Goal: Task Accomplishment & Management: Use online tool/utility

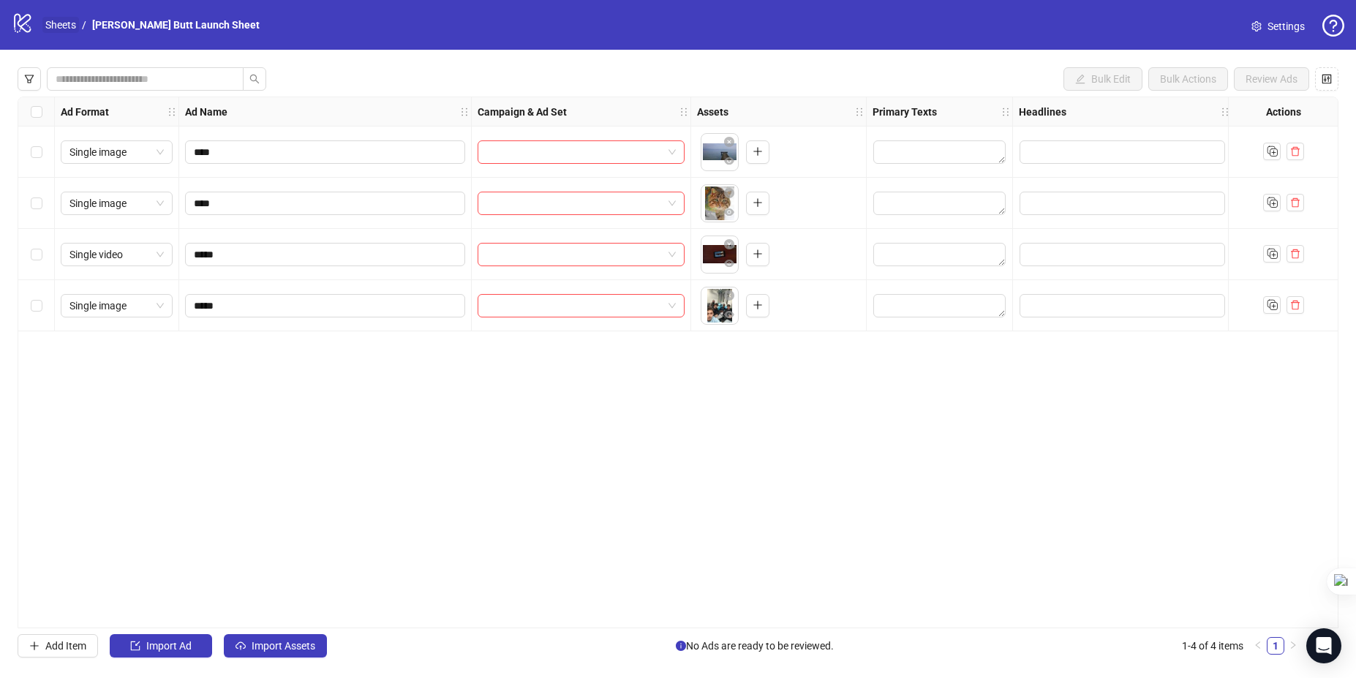
click at [58, 32] on link "Sheets" at bounding box center [60, 25] width 37 height 16
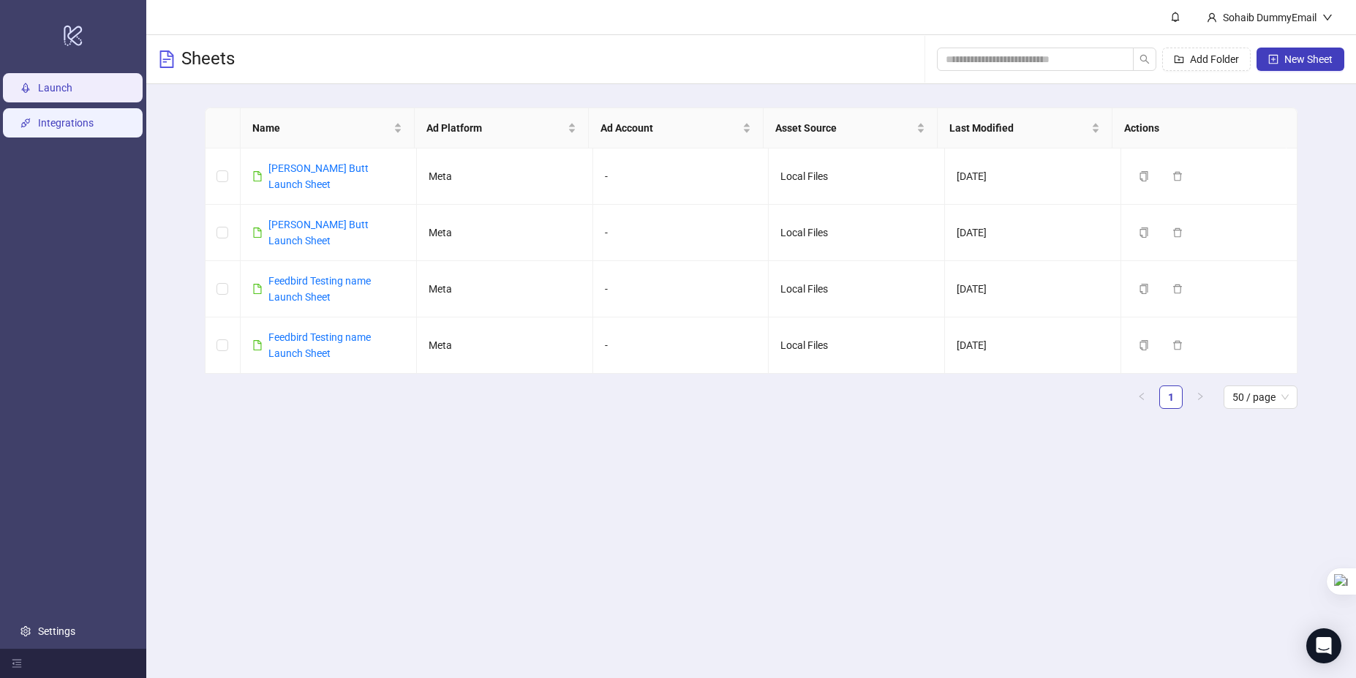
click at [48, 123] on link "Integrations" at bounding box center [66, 123] width 56 height 12
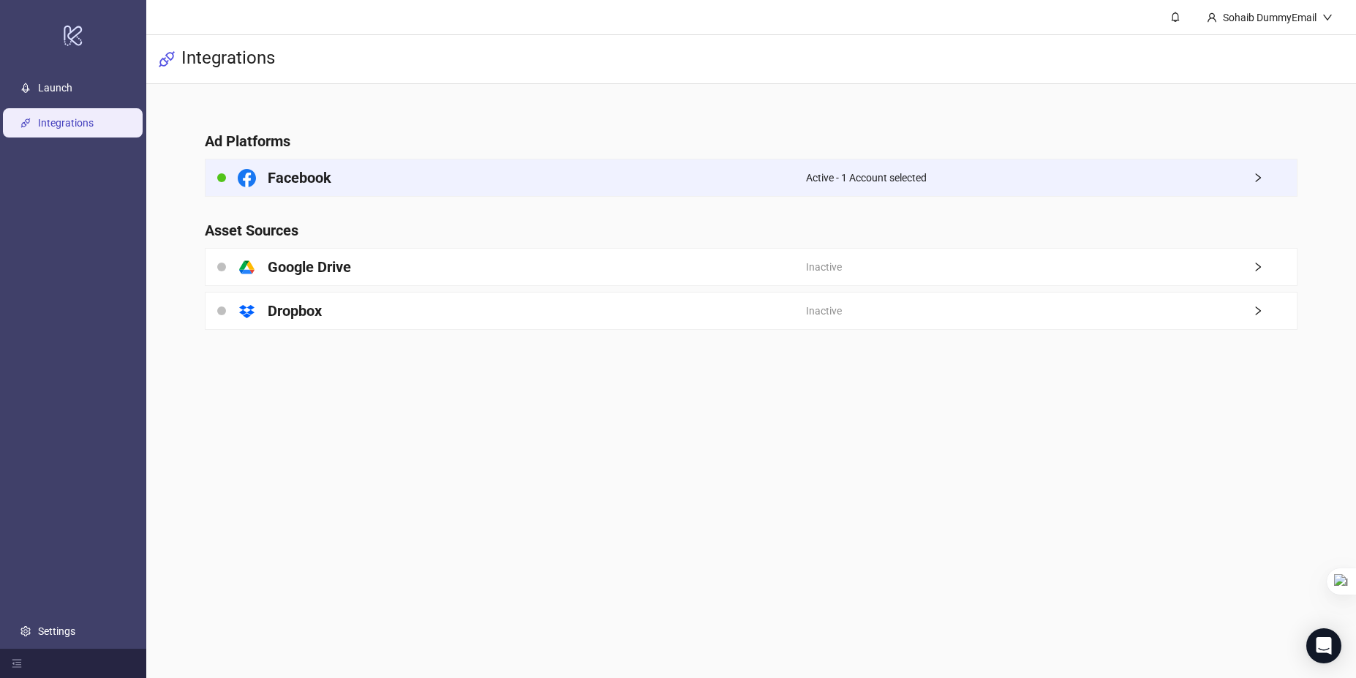
click at [576, 178] on div "Facebook" at bounding box center [506, 177] width 600 height 37
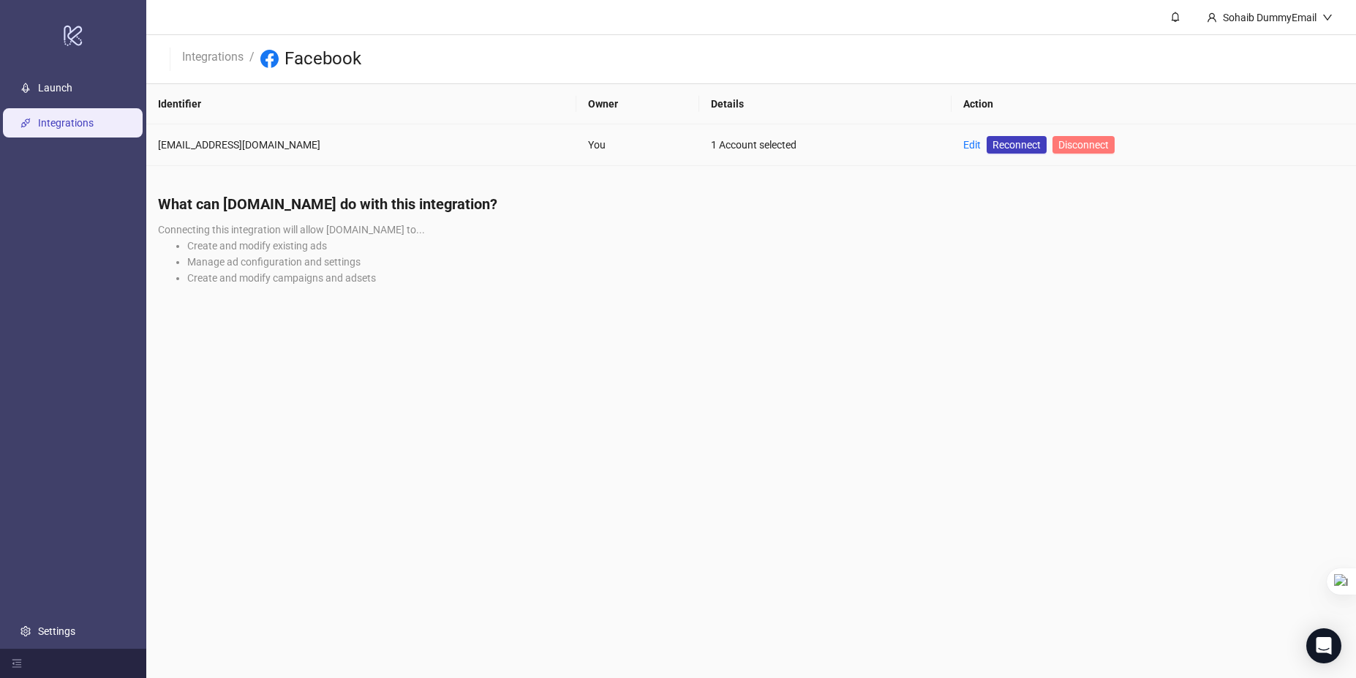
click at [1072, 147] on span "Disconnect" at bounding box center [1083, 145] width 50 height 12
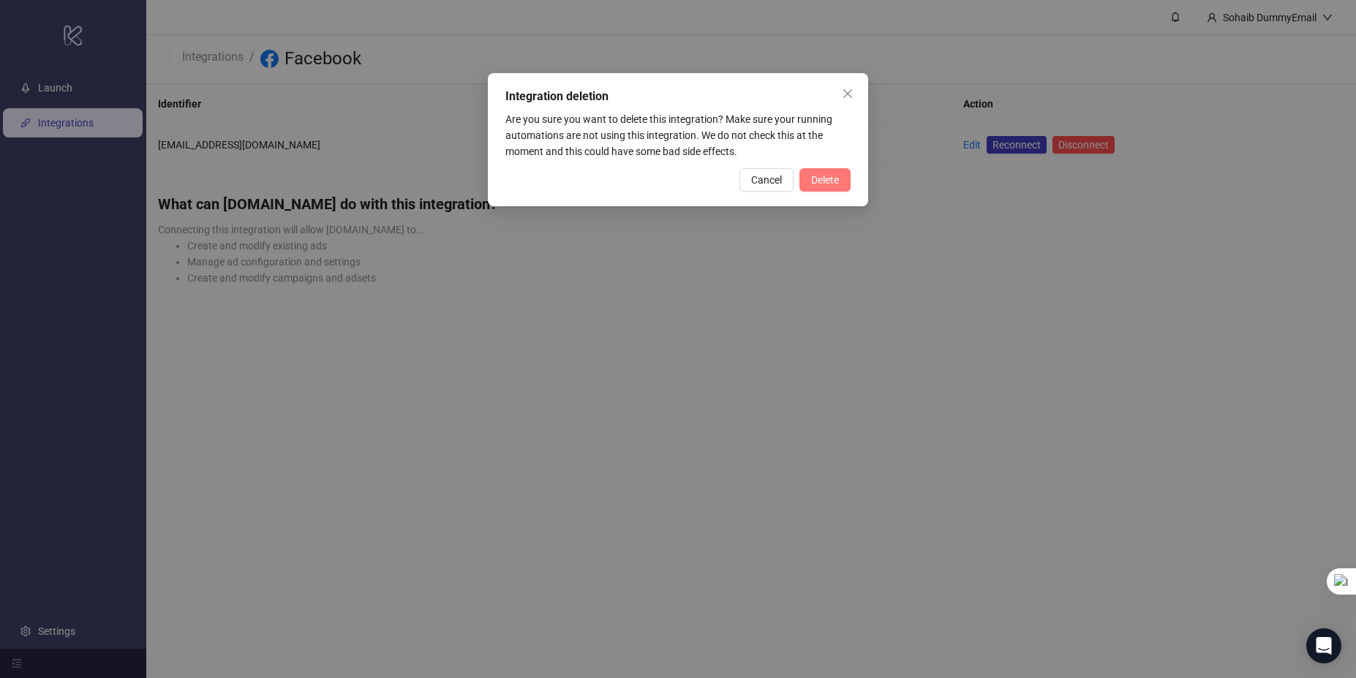
click at [835, 180] on span "Delete" at bounding box center [825, 180] width 28 height 12
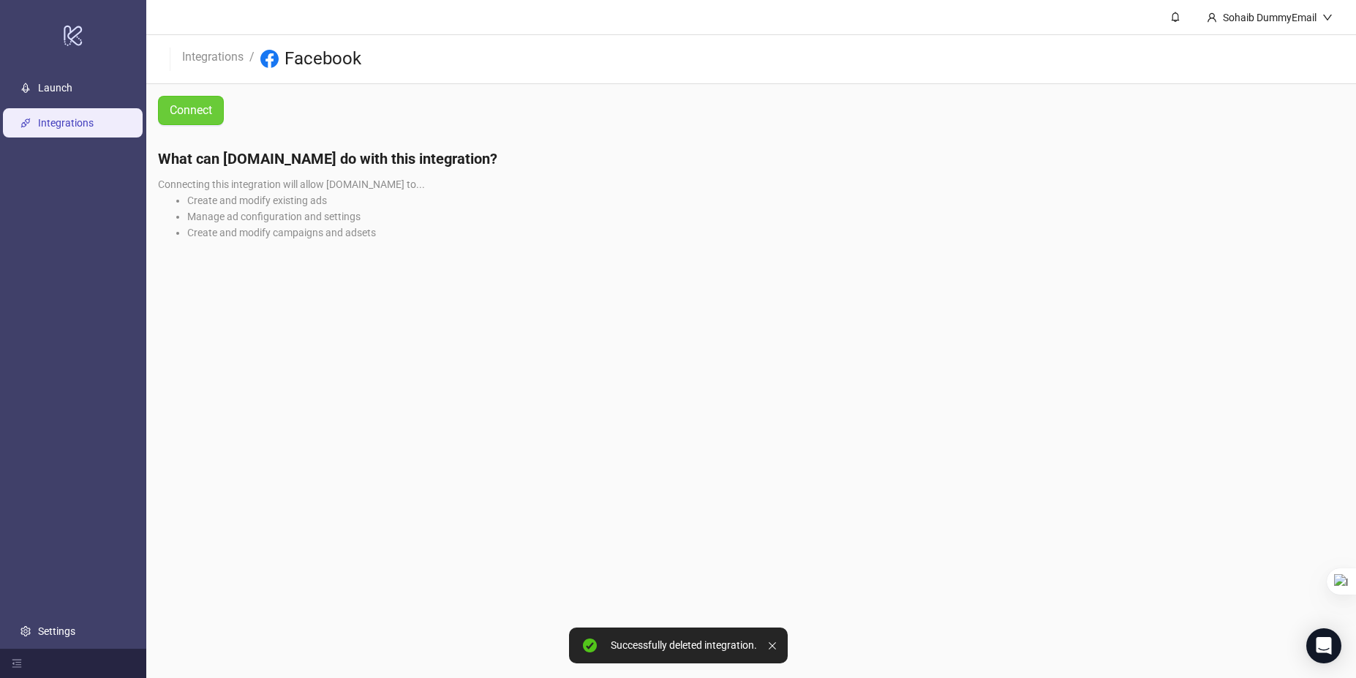
click at [176, 112] on span "Connect" at bounding box center [191, 110] width 42 height 18
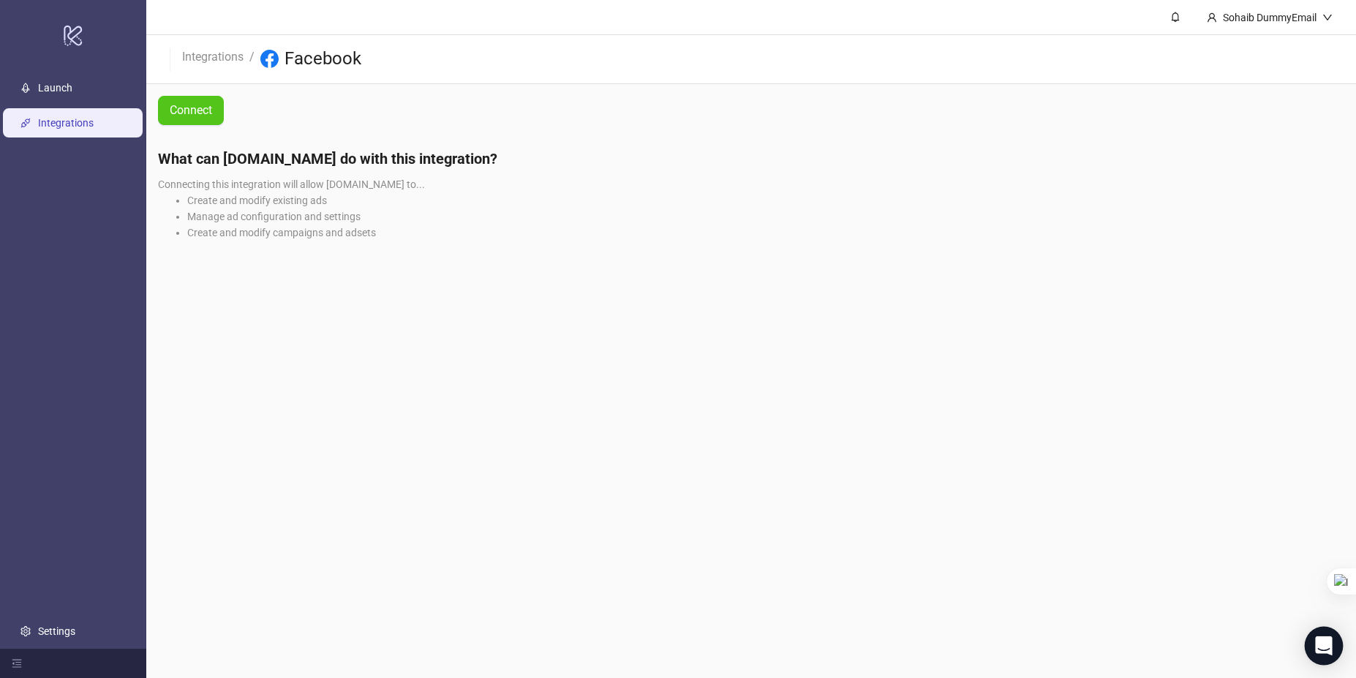
click at [1308, 645] on body "logo/logo-mobile Launch Integrations Settings Sohaib DummyEmail Integrations / …" at bounding box center [678, 339] width 1356 height 678
click at [1316, 638] on icon "Open Intercom Messenger" at bounding box center [1323, 645] width 19 height 19
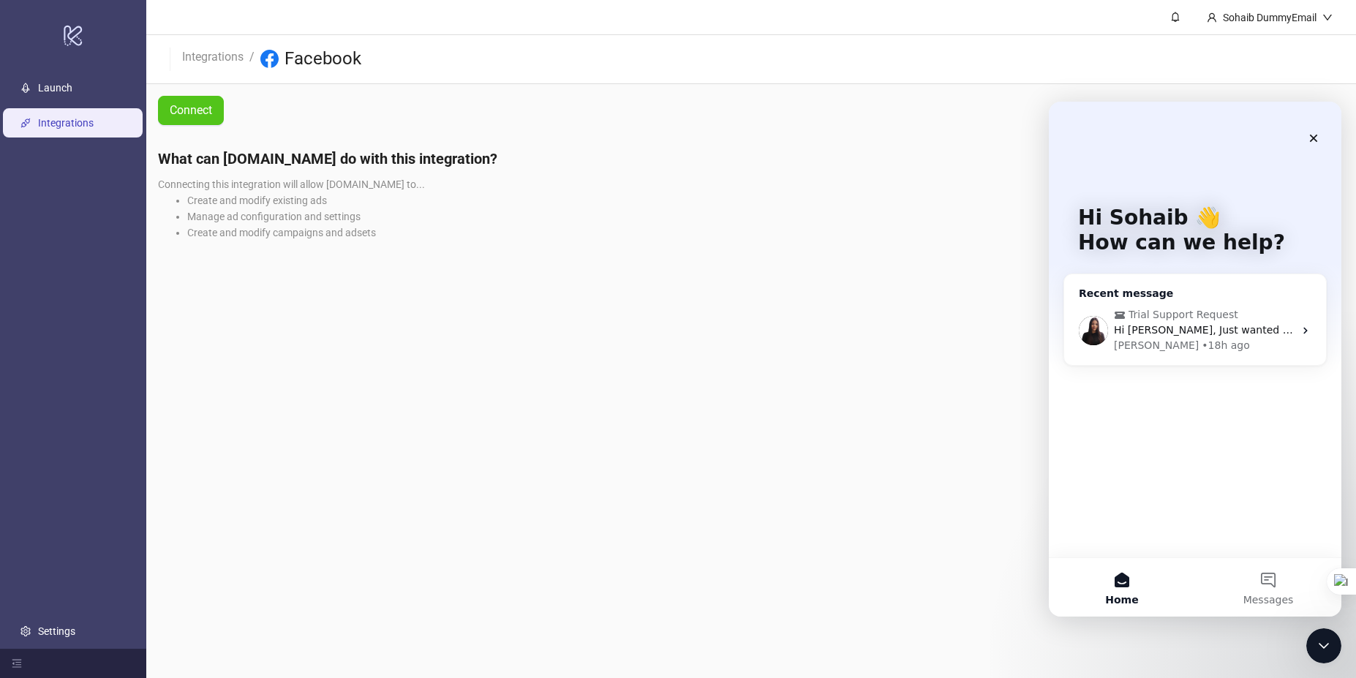
click at [1182, 299] on div "Trial Support Request Hi Sohaib, Just wanted to confirm on the above and also a…" at bounding box center [1195, 329] width 262 height 69
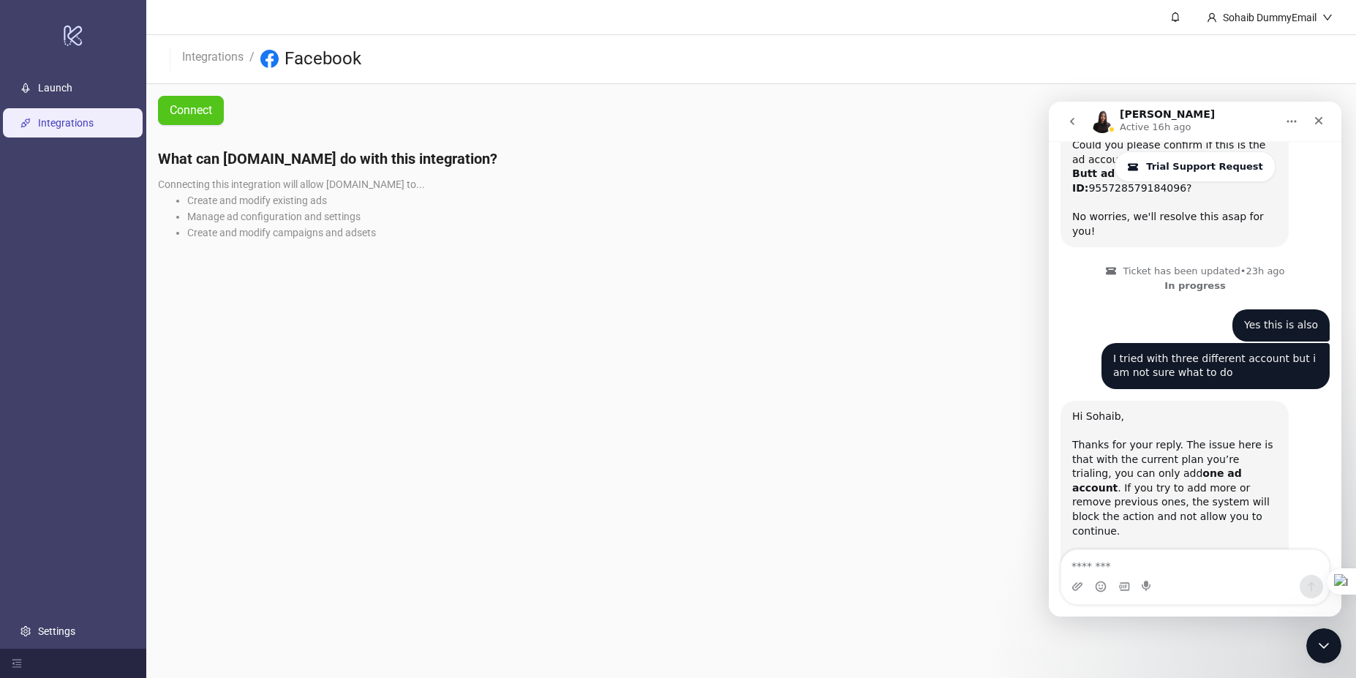
click at [1168, 568] on textarea "Message…" at bounding box center [1195, 562] width 268 height 25
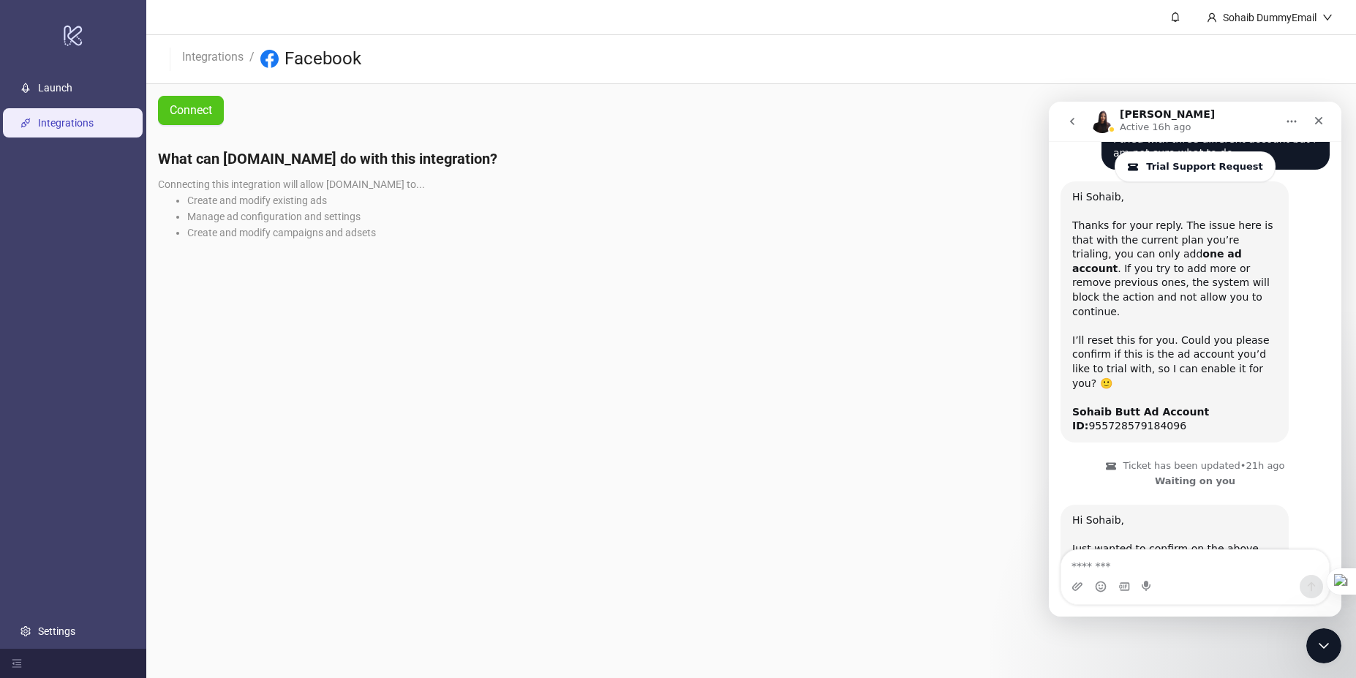
scroll to position [1882, 0]
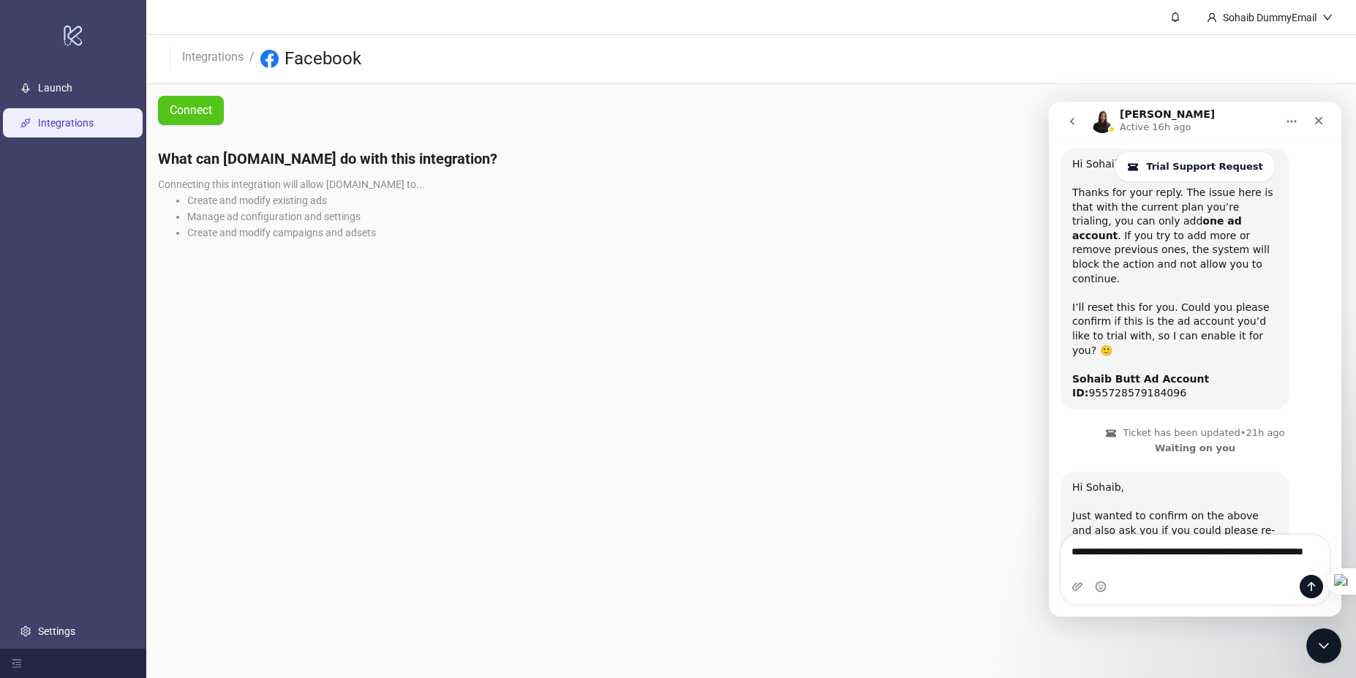
type textarea "**********"
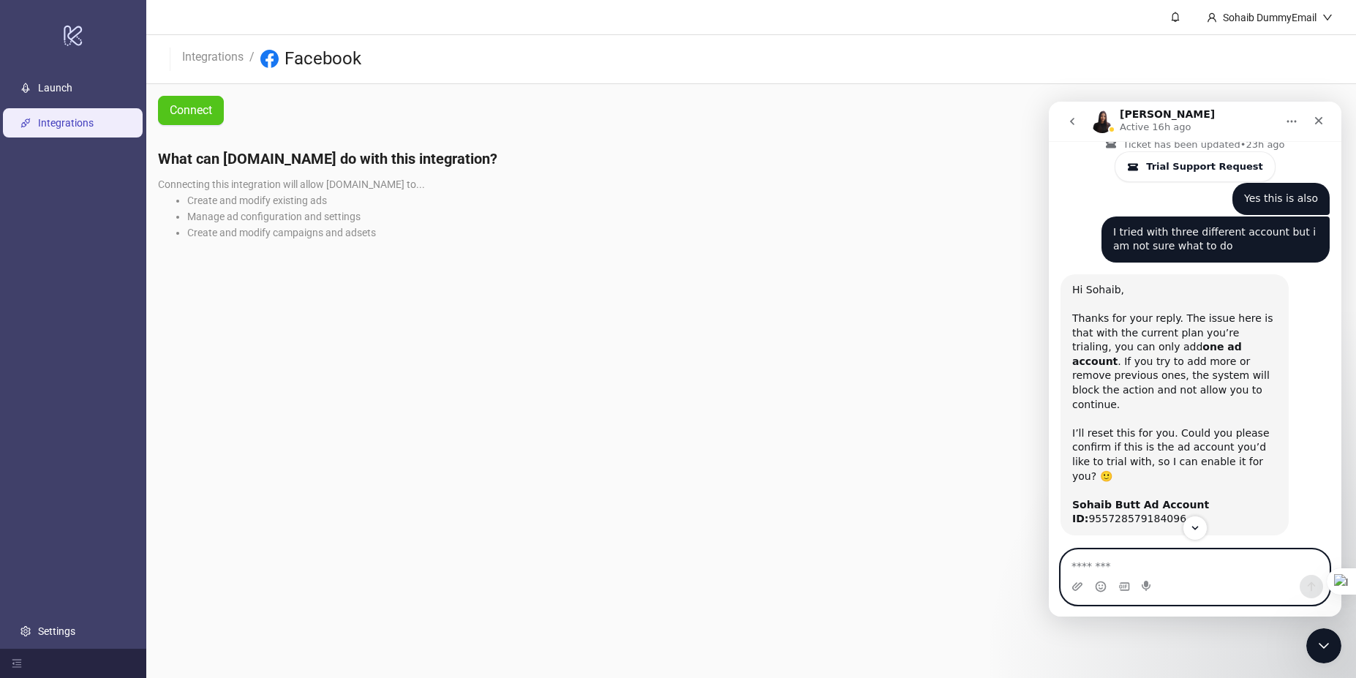
scroll to position [1995, 0]
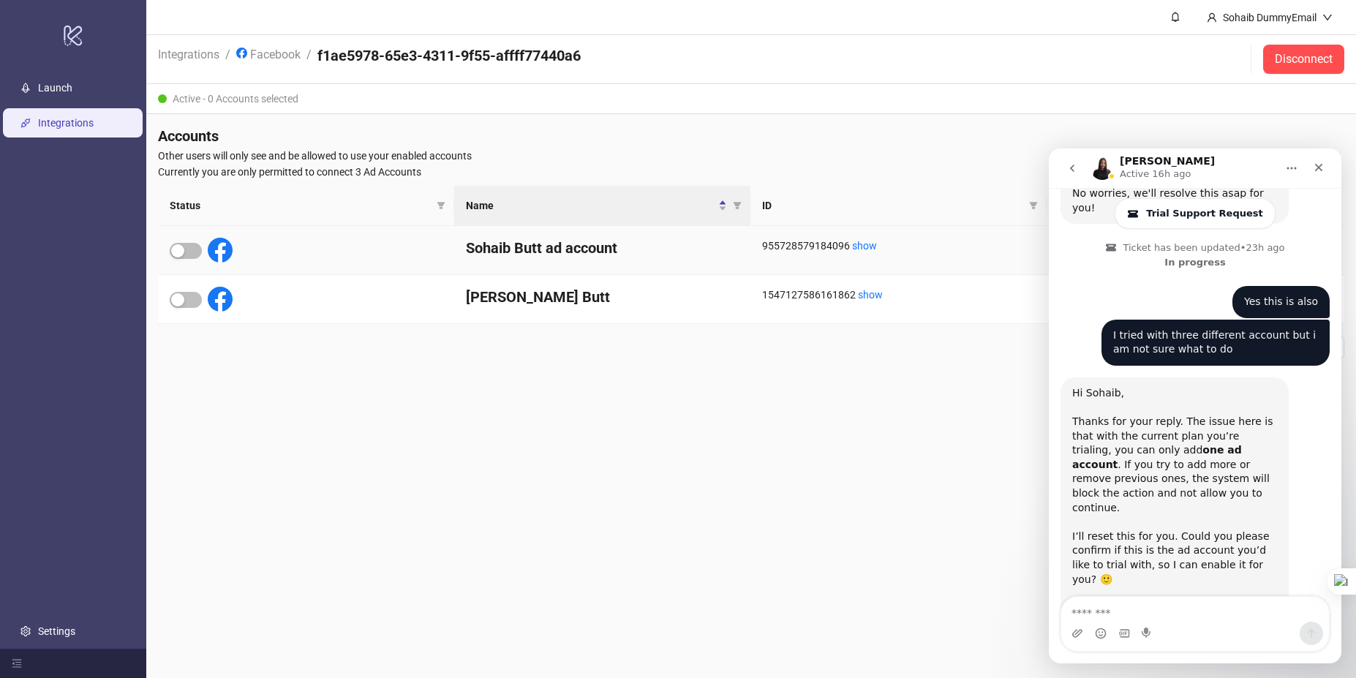
scroll to position [1882, 0]
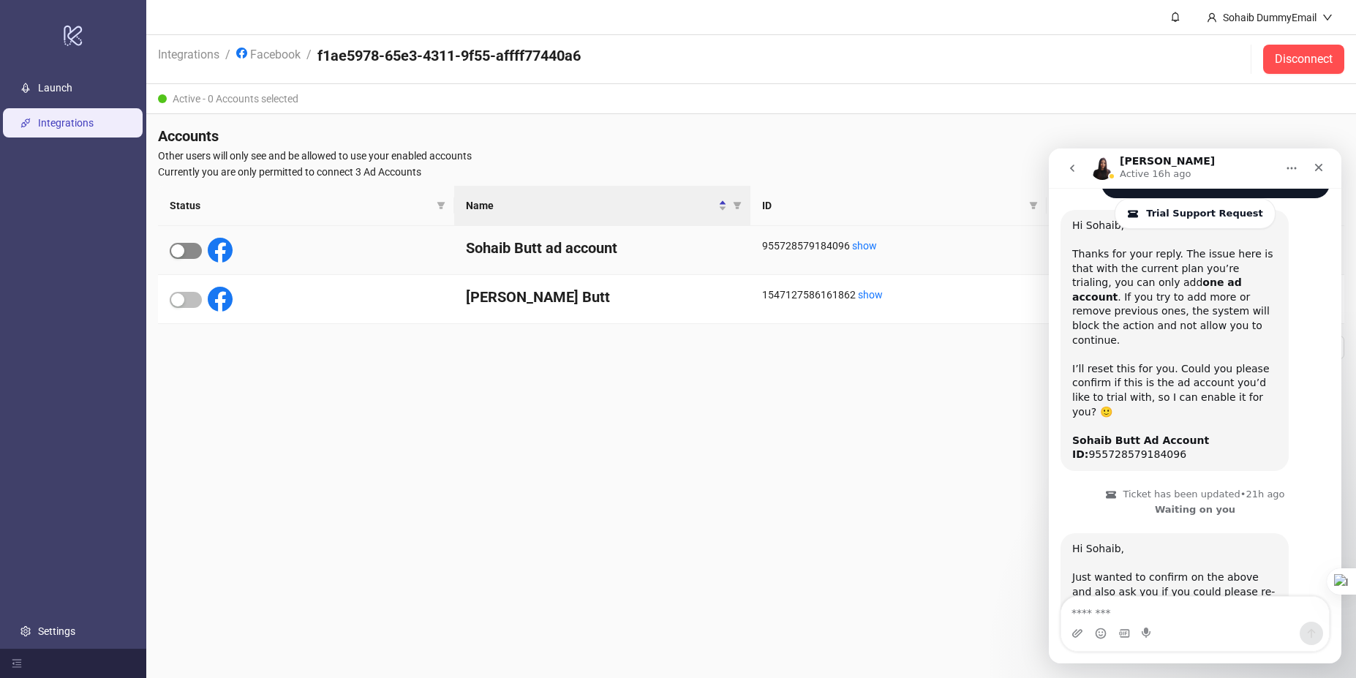
click at [189, 245] on span "button" at bounding box center [186, 251] width 32 height 16
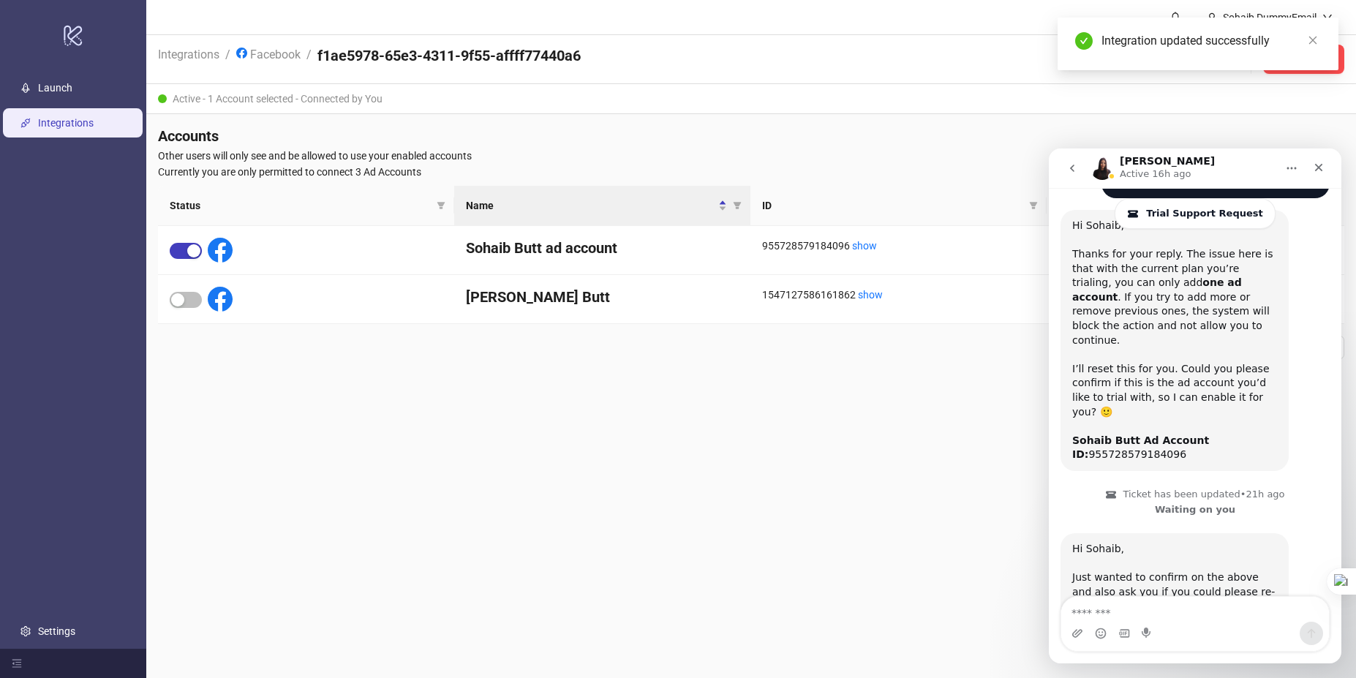
click at [316, 421] on main "Sohaib DummyEmail Integrations / Facebook / f1ae5978-65e3-4311-9f55-affff77440a…" at bounding box center [751, 339] width 1210 height 678
click at [72, 82] on link "Launch" at bounding box center [55, 88] width 34 height 12
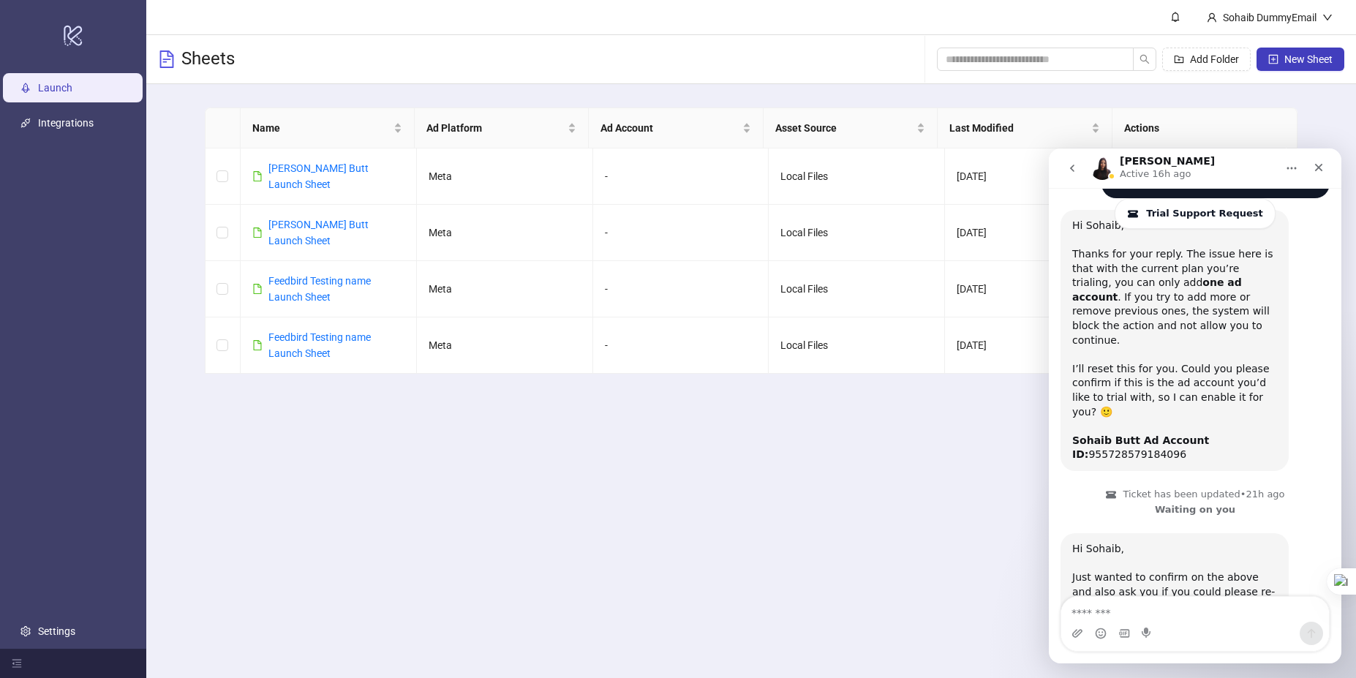
click at [1294, 172] on icon "Home" at bounding box center [1292, 168] width 12 height 12
click at [1316, 167] on icon "Close" at bounding box center [1319, 168] width 12 height 12
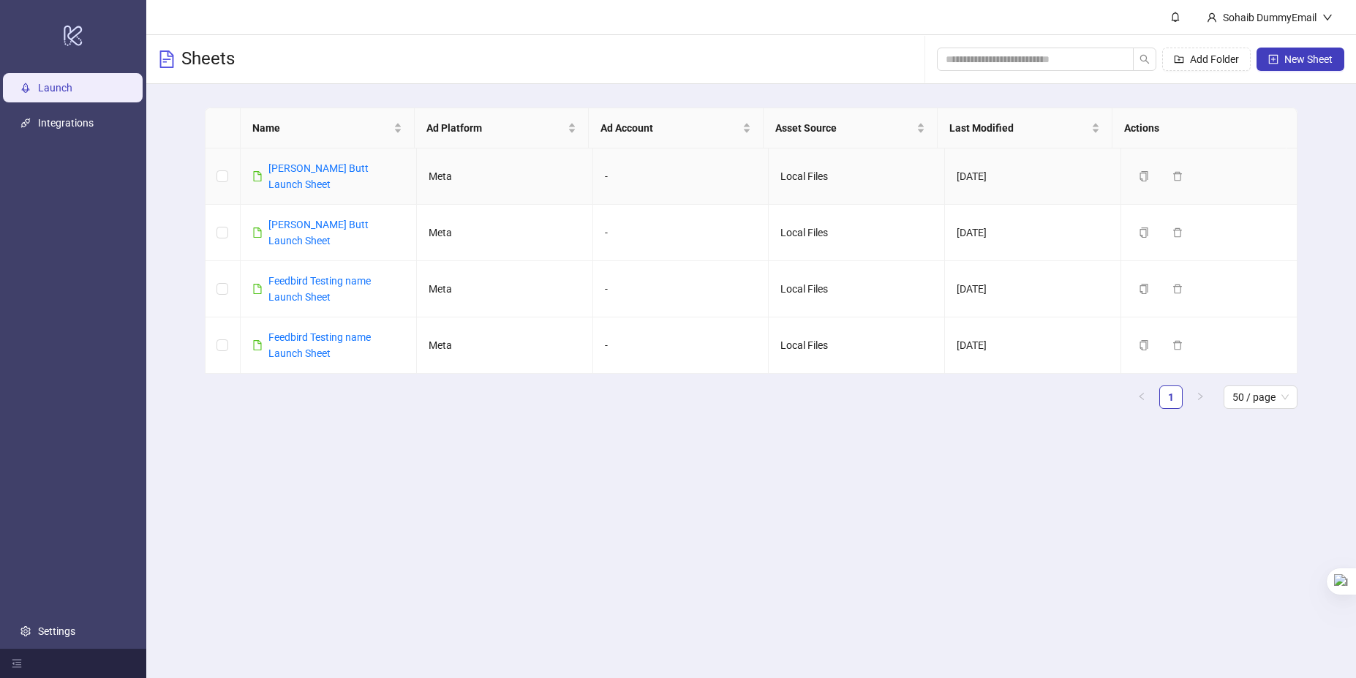
scroll to position [1882, 0]
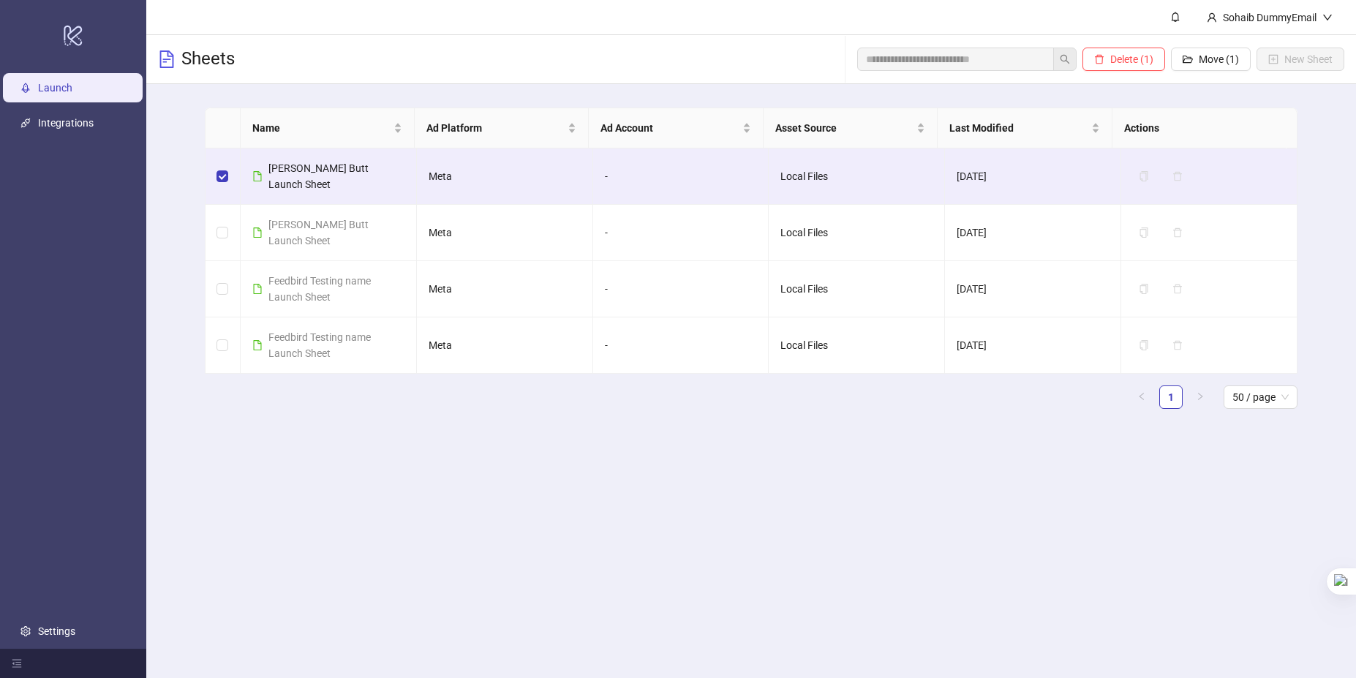
click at [223, 124] on th at bounding box center [223, 128] width 35 height 40
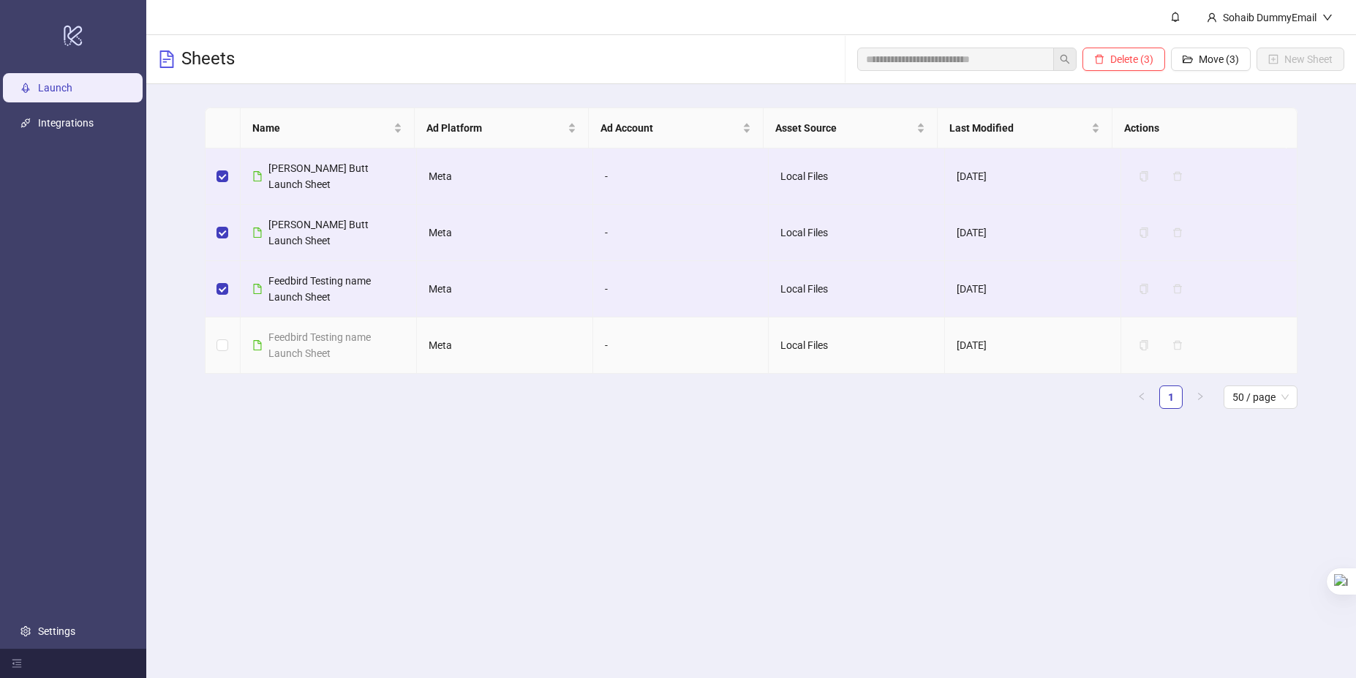
click at [224, 358] on td at bounding box center [223, 345] width 35 height 56
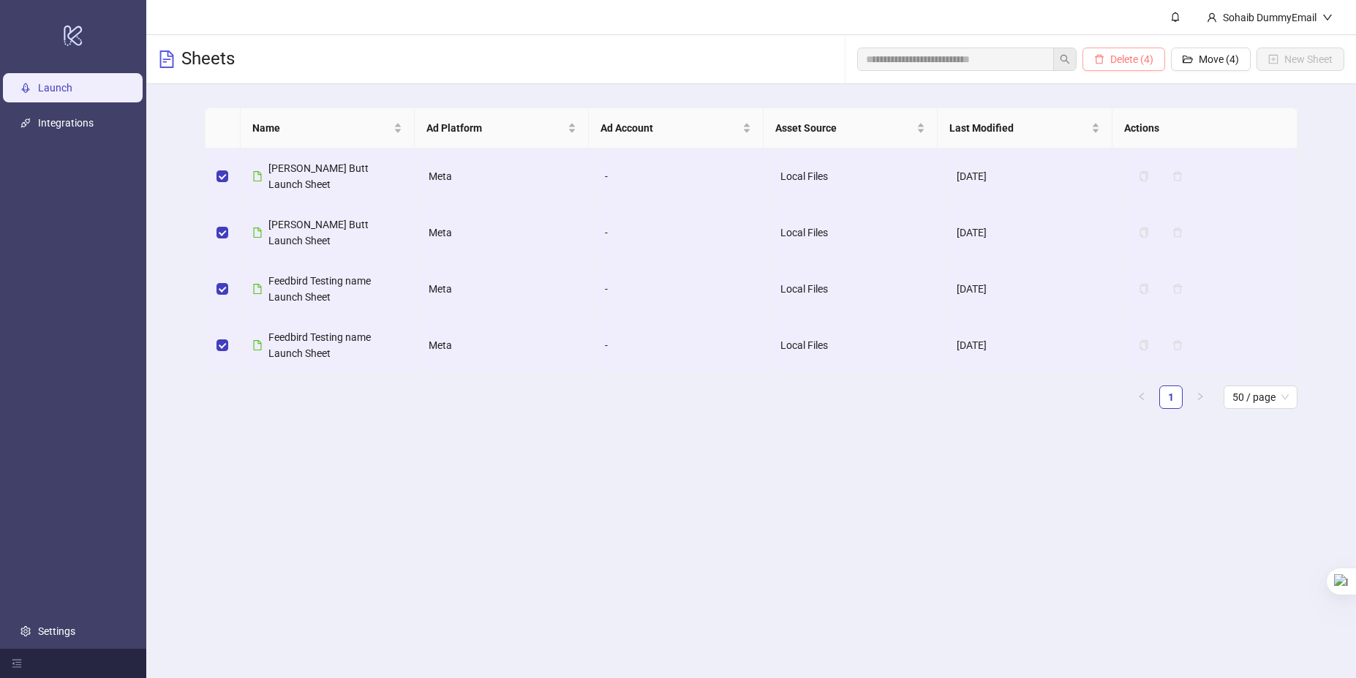
click at [1110, 57] on span "Delete (4)" at bounding box center [1131, 59] width 43 height 12
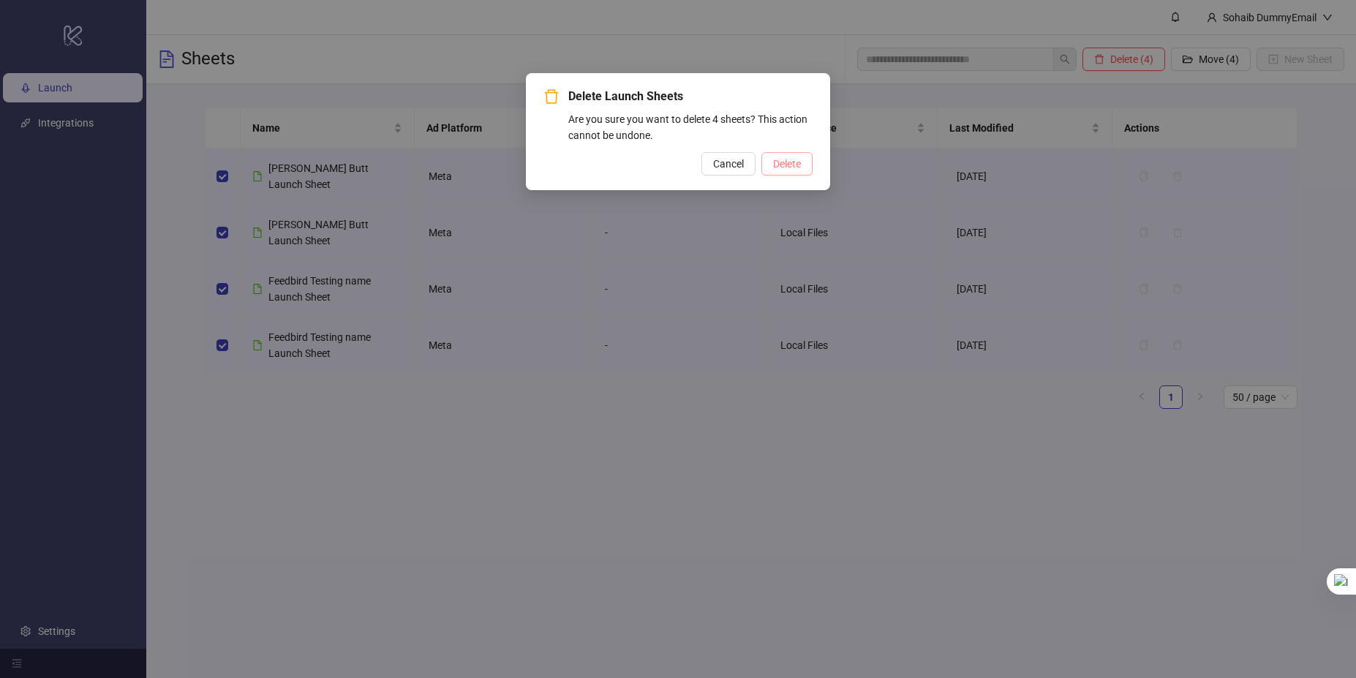
click at [773, 160] on span "Delete" at bounding box center [787, 164] width 28 height 12
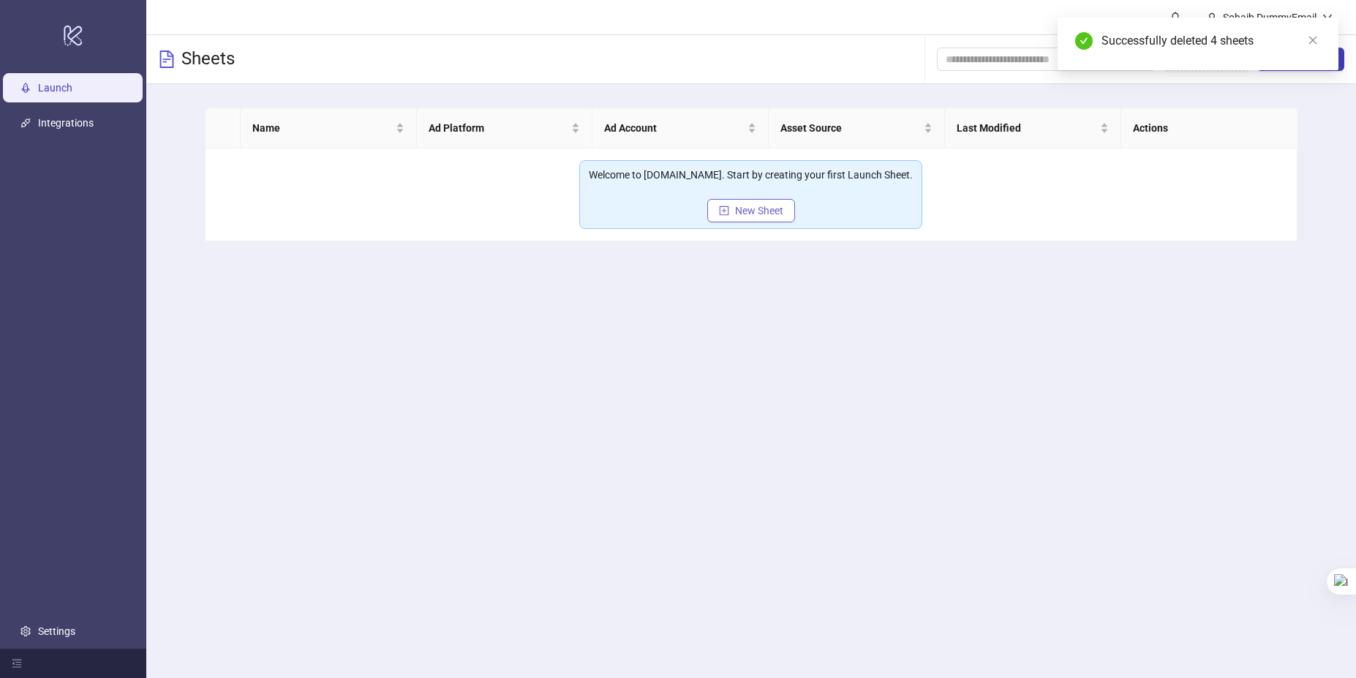
click at [756, 220] on button "New Sheet" at bounding box center [751, 210] width 88 height 23
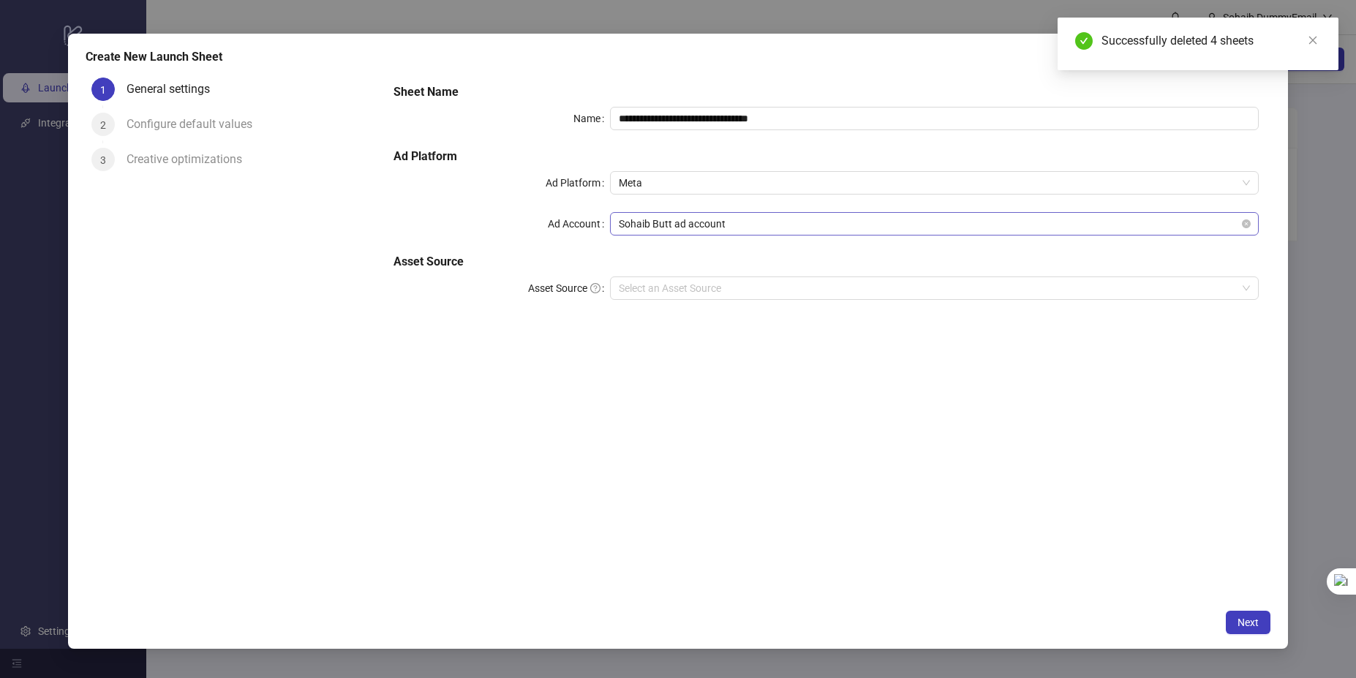
click at [688, 224] on span "Sohaib Butt ad account" at bounding box center [935, 224] width 632 height 22
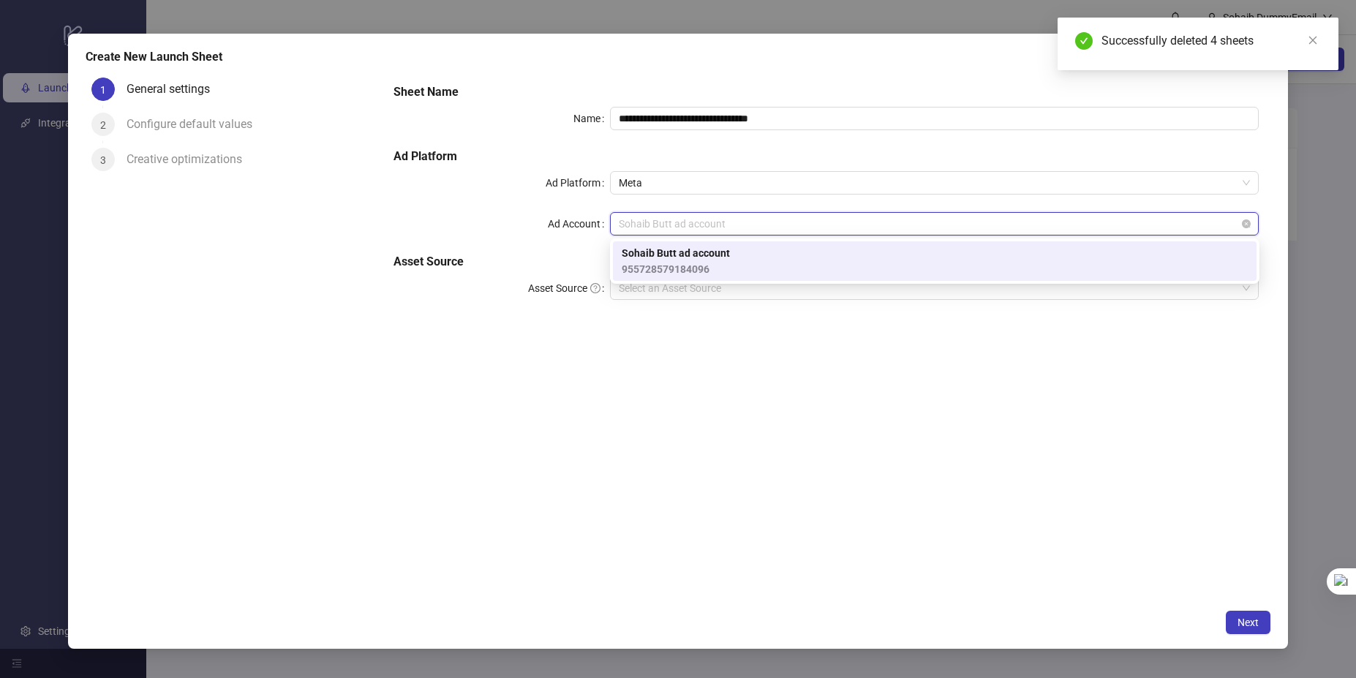
click at [688, 224] on span "Sohaib Butt ad account" at bounding box center [935, 224] width 632 height 22
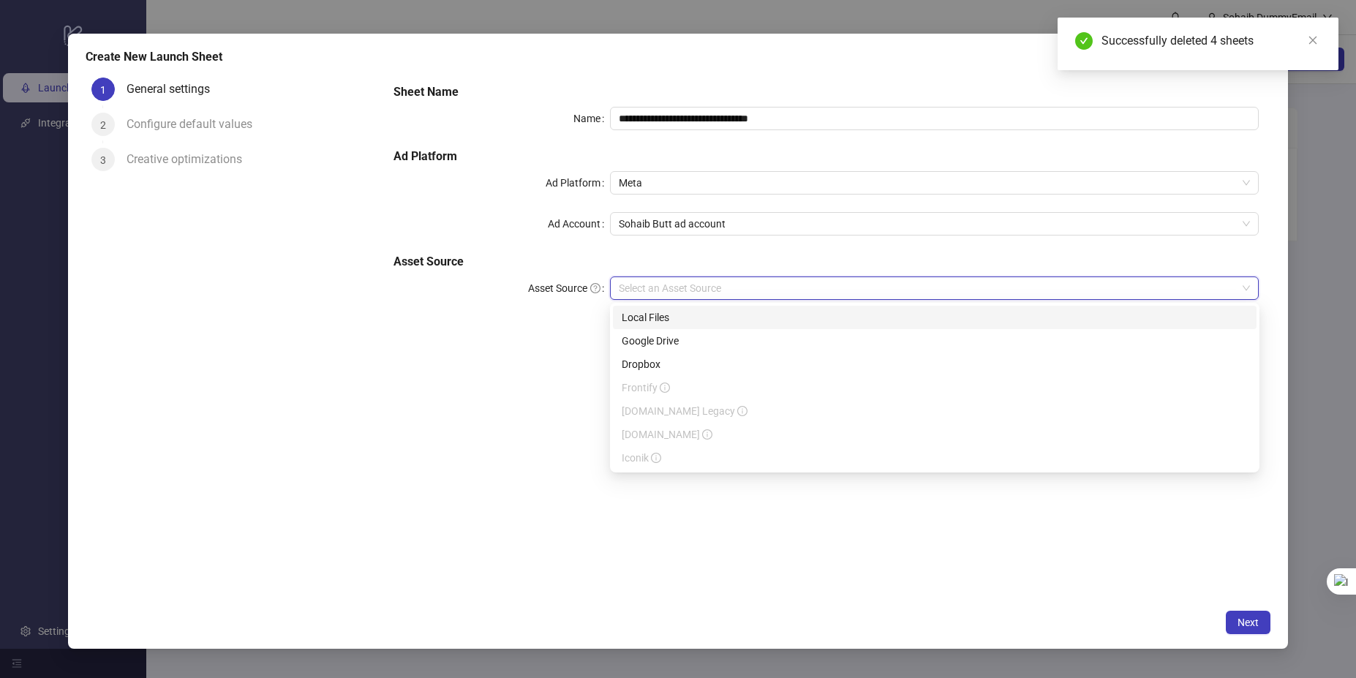
click at [660, 282] on input "Asset Source" at bounding box center [928, 288] width 619 height 22
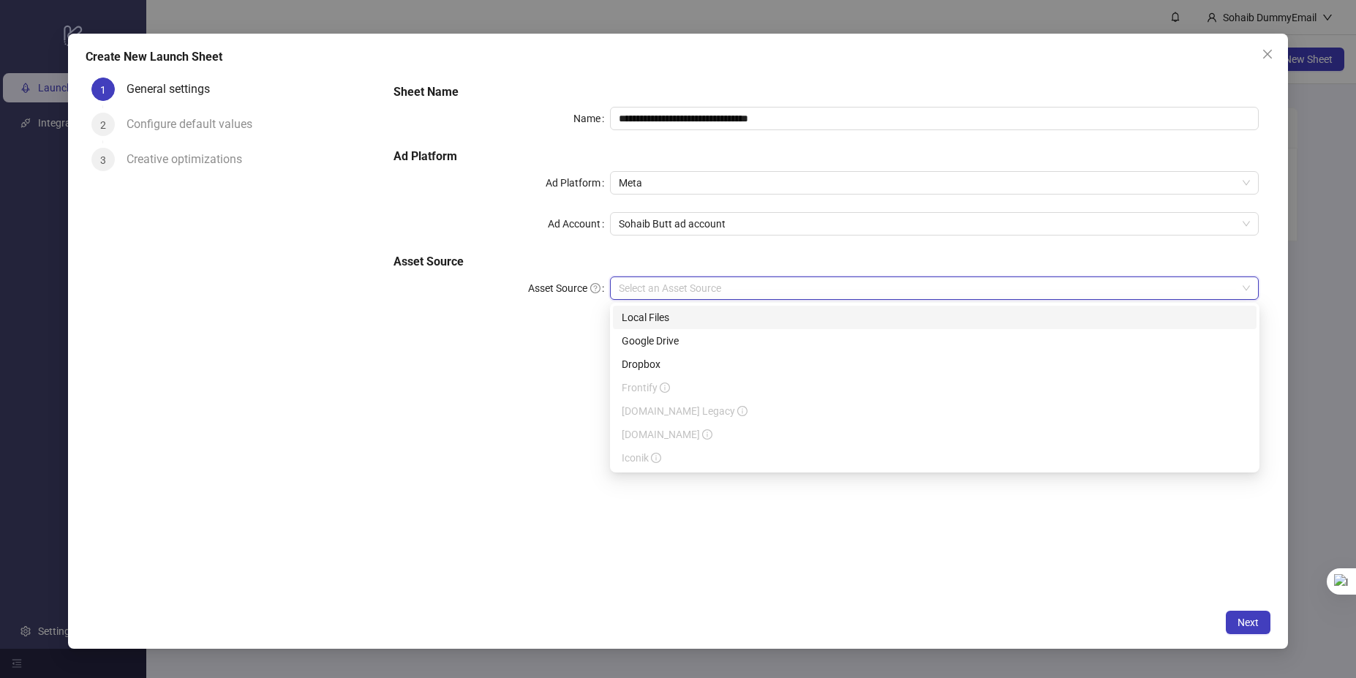
click at [666, 325] on div "Local Files" at bounding box center [935, 317] width 644 height 23
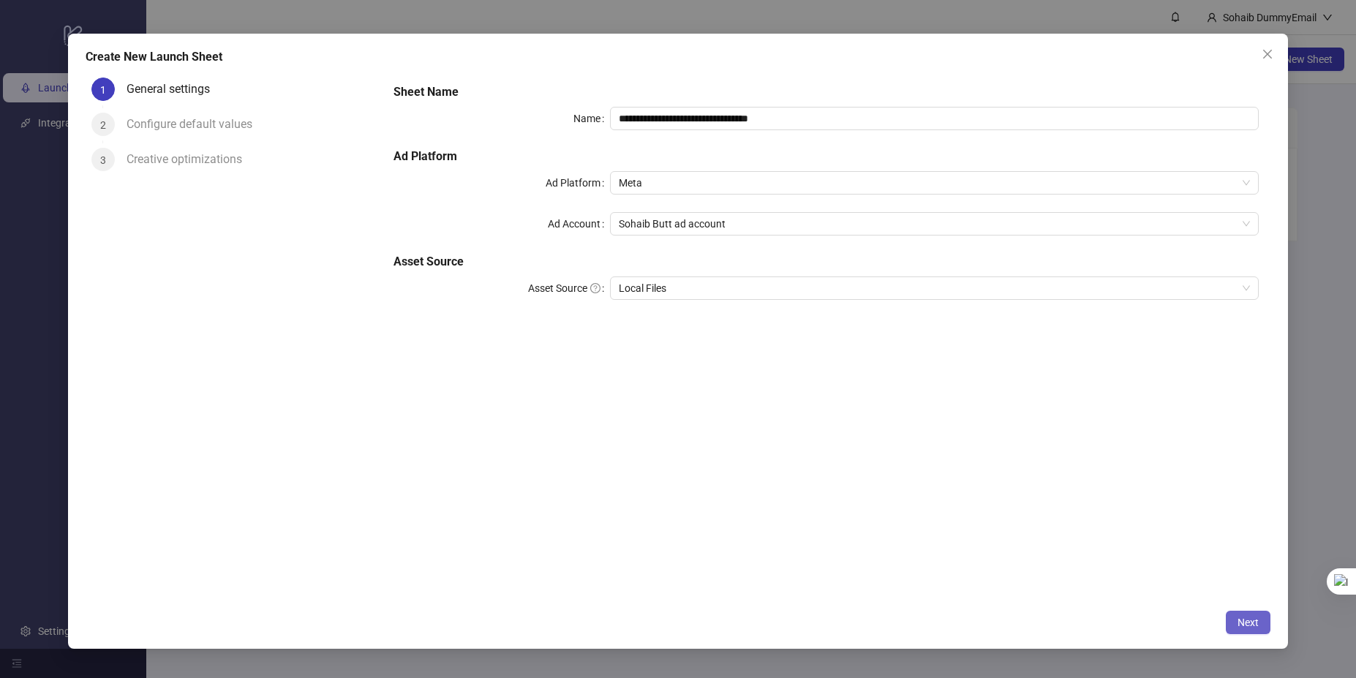
click at [1253, 614] on button "Next" at bounding box center [1248, 622] width 45 height 23
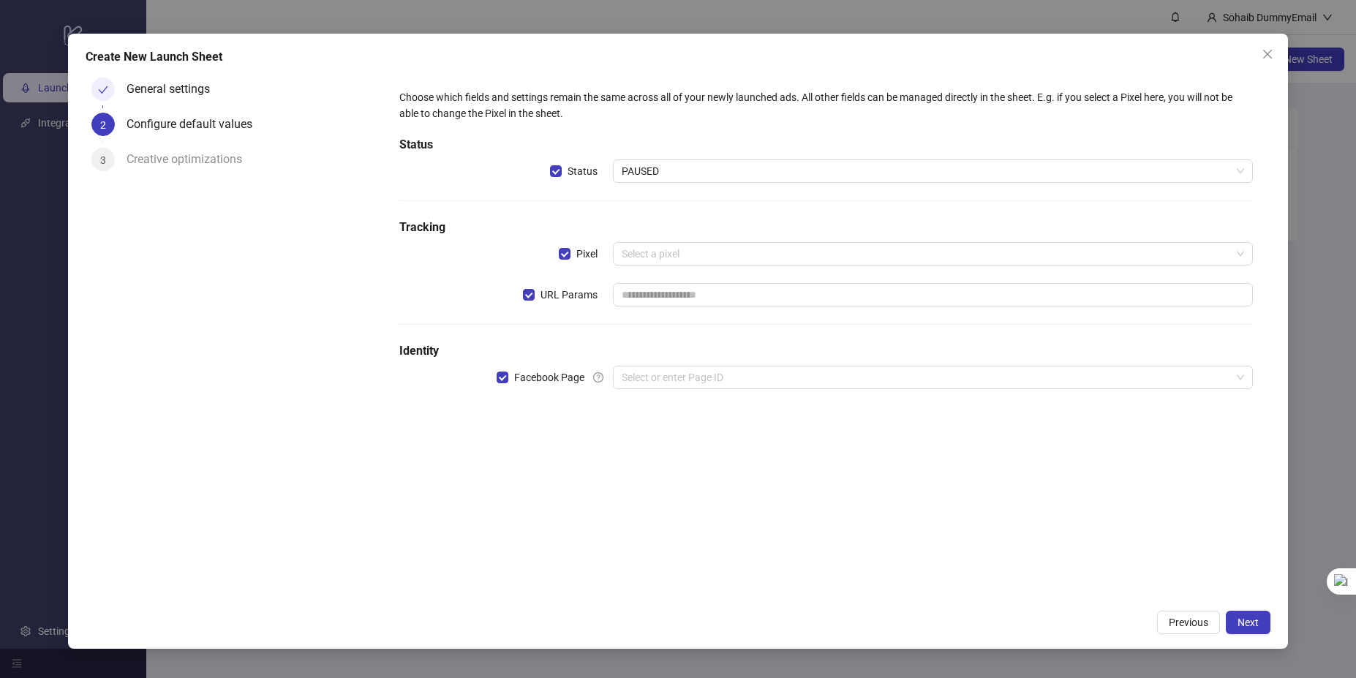
click at [656, 362] on div "Choose which fields and settings remain the same across all of your newly launc…" at bounding box center [825, 247] width 865 height 328
click at [659, 369] on input "search" at bounding box center [927, 377] width 610 height 22
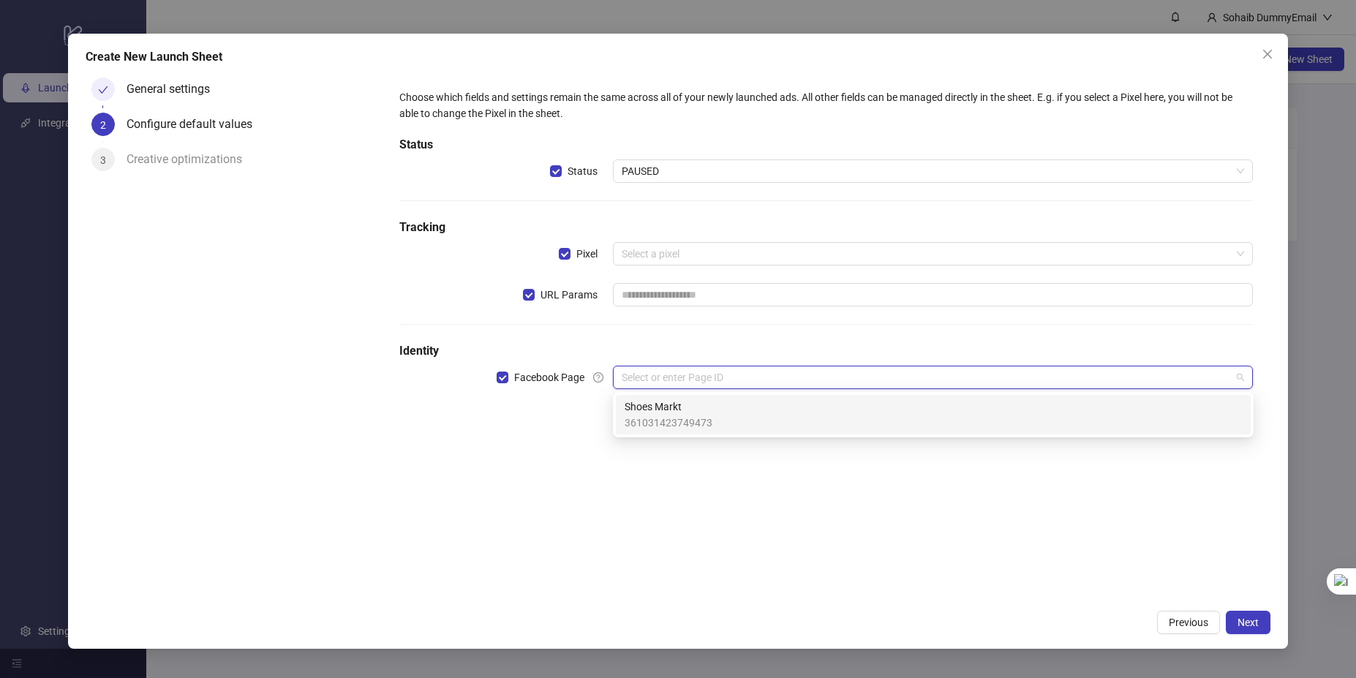
click at [676, 414] on span "Shoes Markt" at bounding box center [669, 407] width 88 height 16
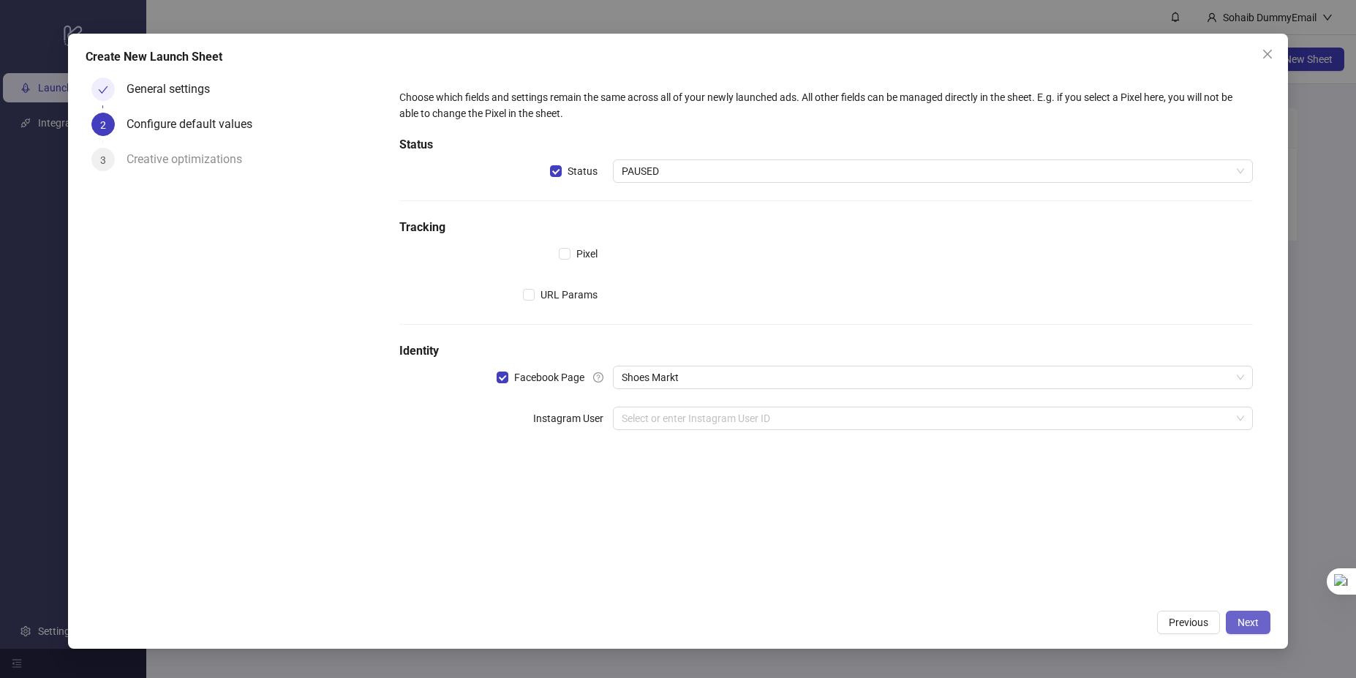
click at [1243, 628] on button "Next" at bounding box center [1248, 622] width 45 height 23
click at [862, 418] on input "search" at bounding box center [927, 418] width 610 height 22
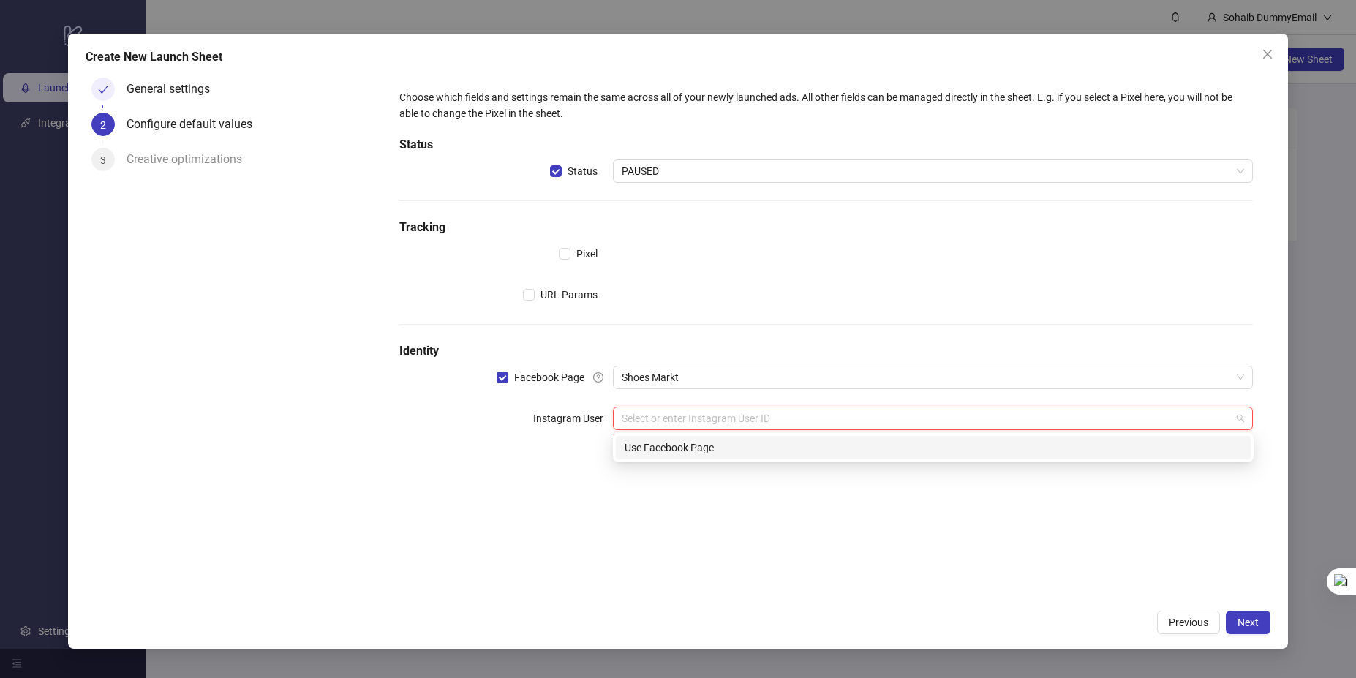
click at [782, 447] on div "Use Facebook Page" at bounding box center [933, 448] width 617 height 16
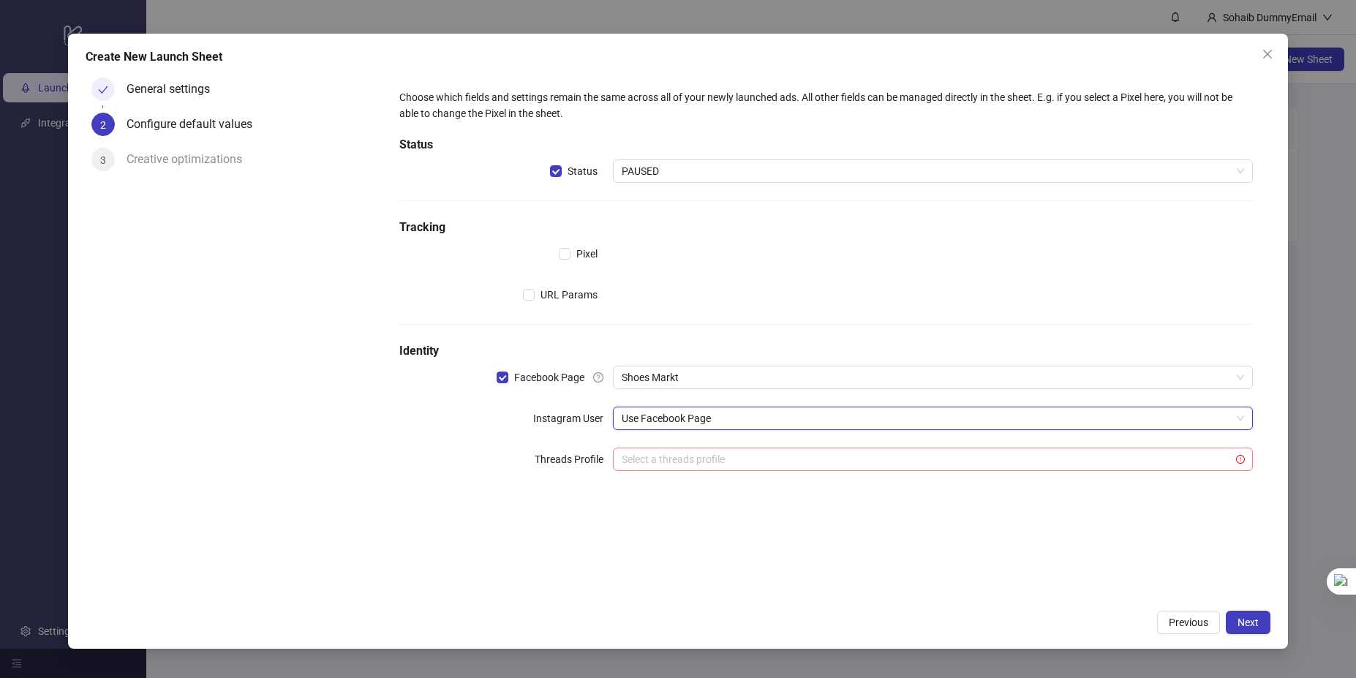
click at [1049, 456] on input "search" at bounding box center [927, 459] width 610 height 22
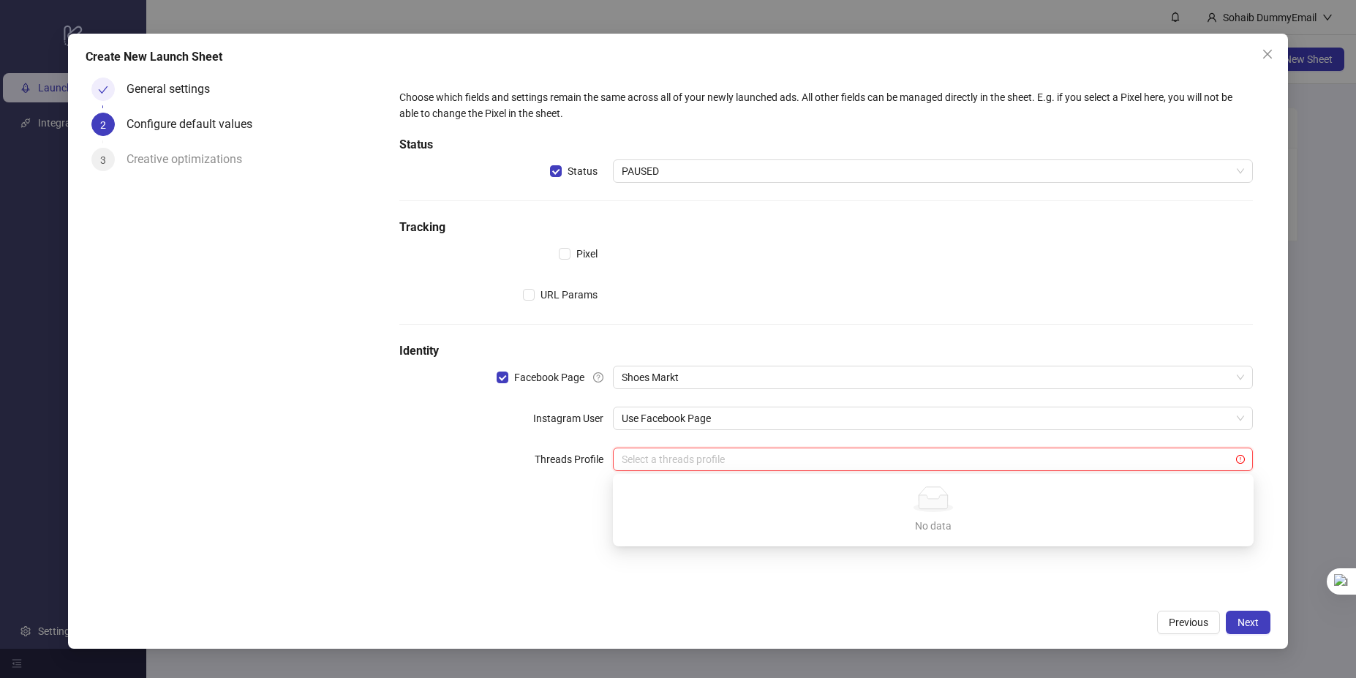
click at [1156, 587] on div "Choose which fields and settings remain the same across all of your newly launc…" at bounding box center [826, 337] width 889 height 530
click at [1267, 615] on button "Next" at bounding box center [1248, 622] width 45 height 23
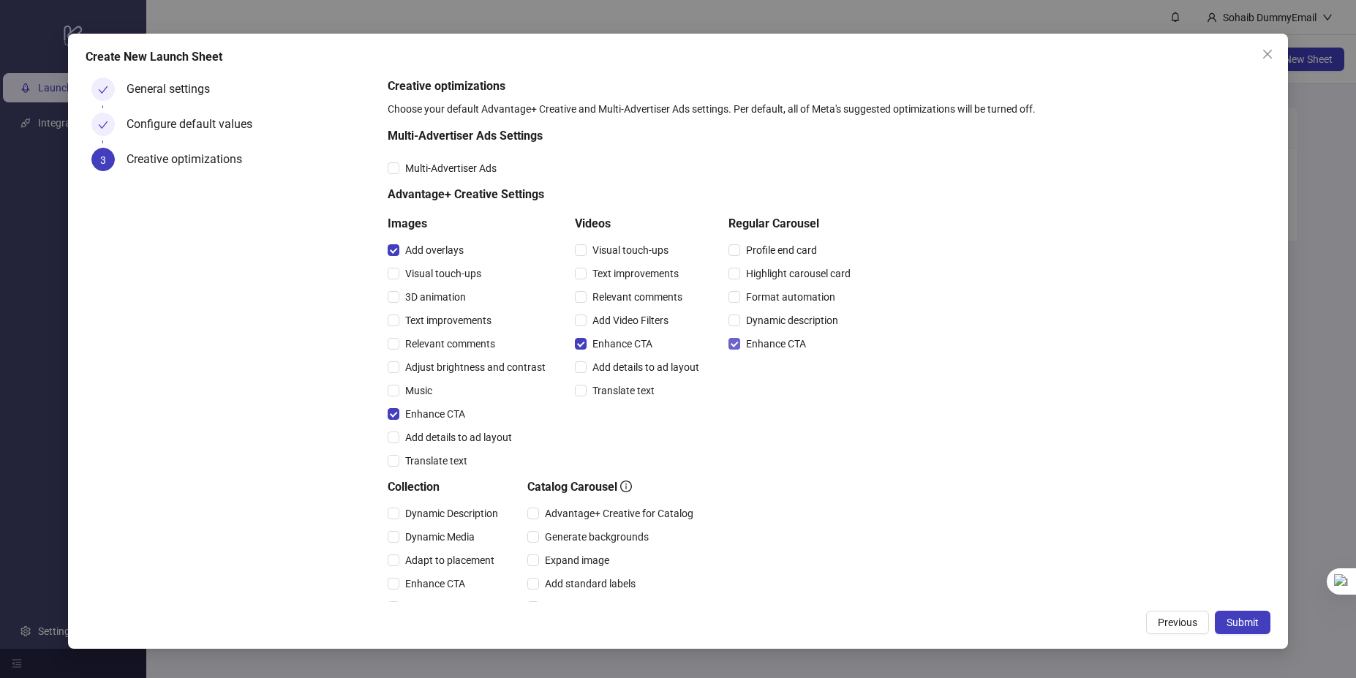
scroll to position [216, 0]
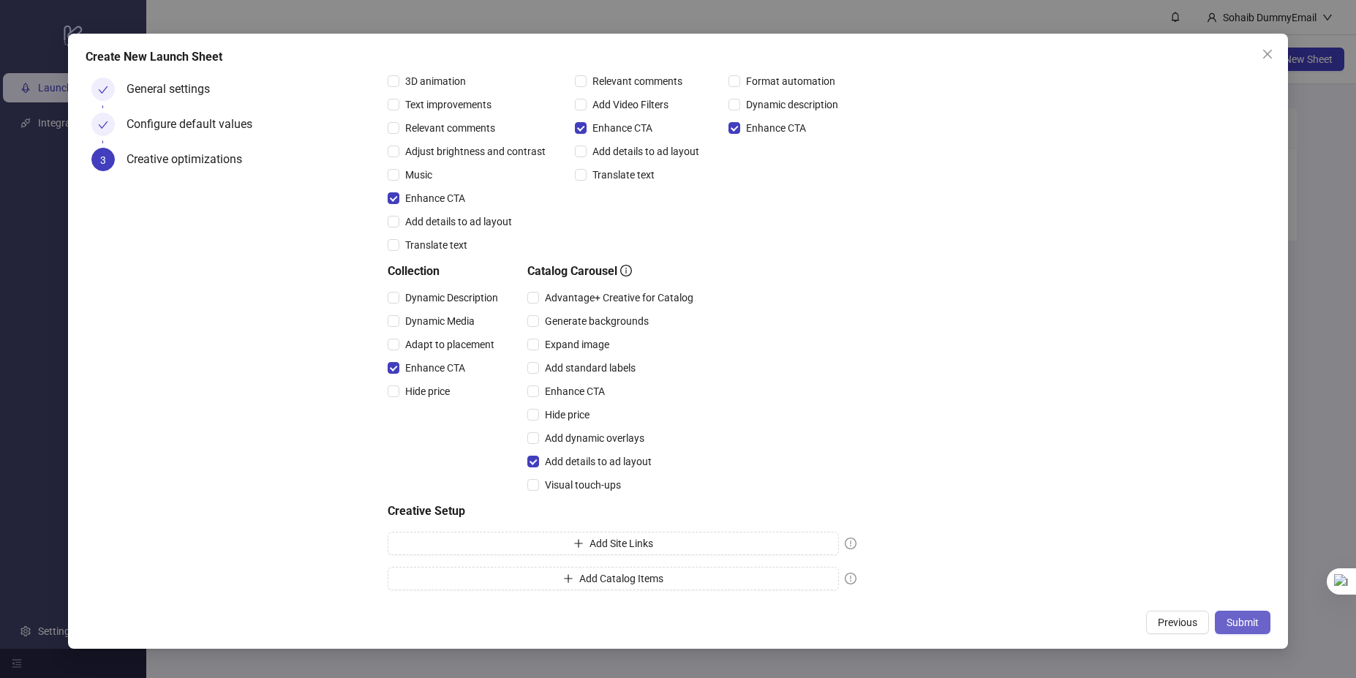
click at [1224, 625] on button "Submit" at bounding box center [1243, 622] width 56 height 23
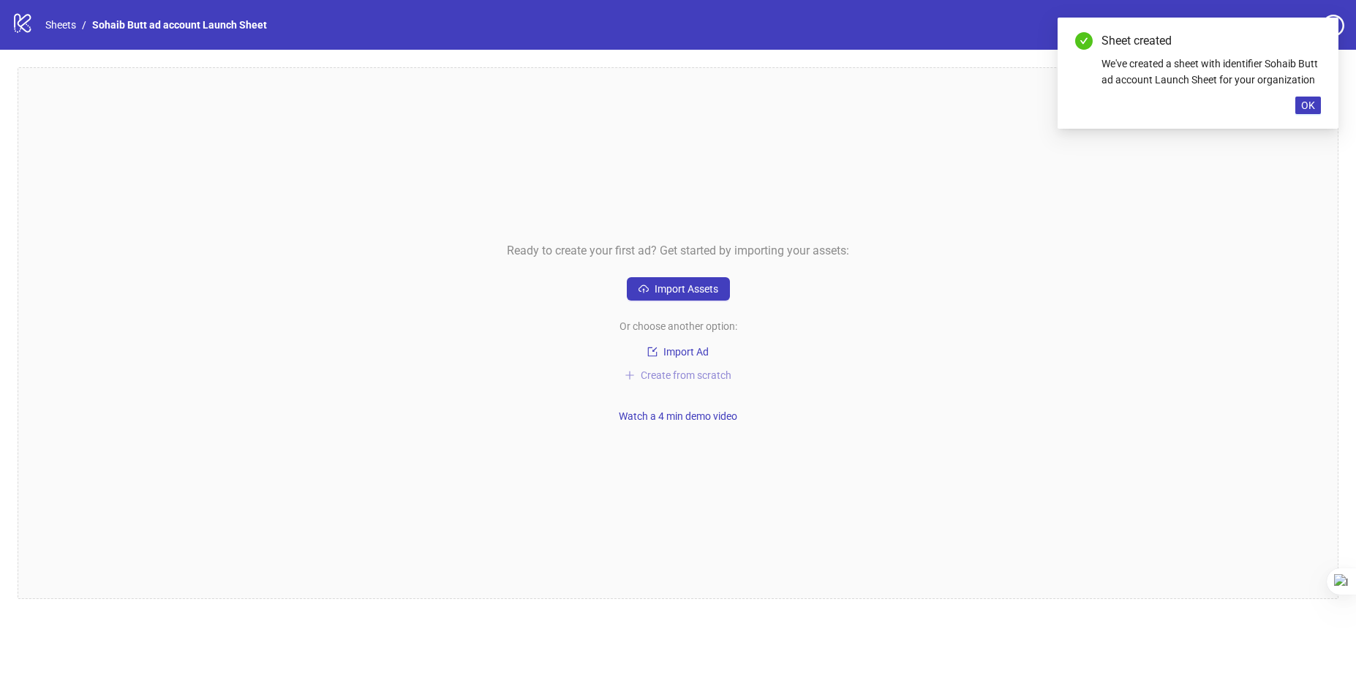
click at [685, 374] on span "Create from scratch" at bounding box center [686, 375] width 91 height 12
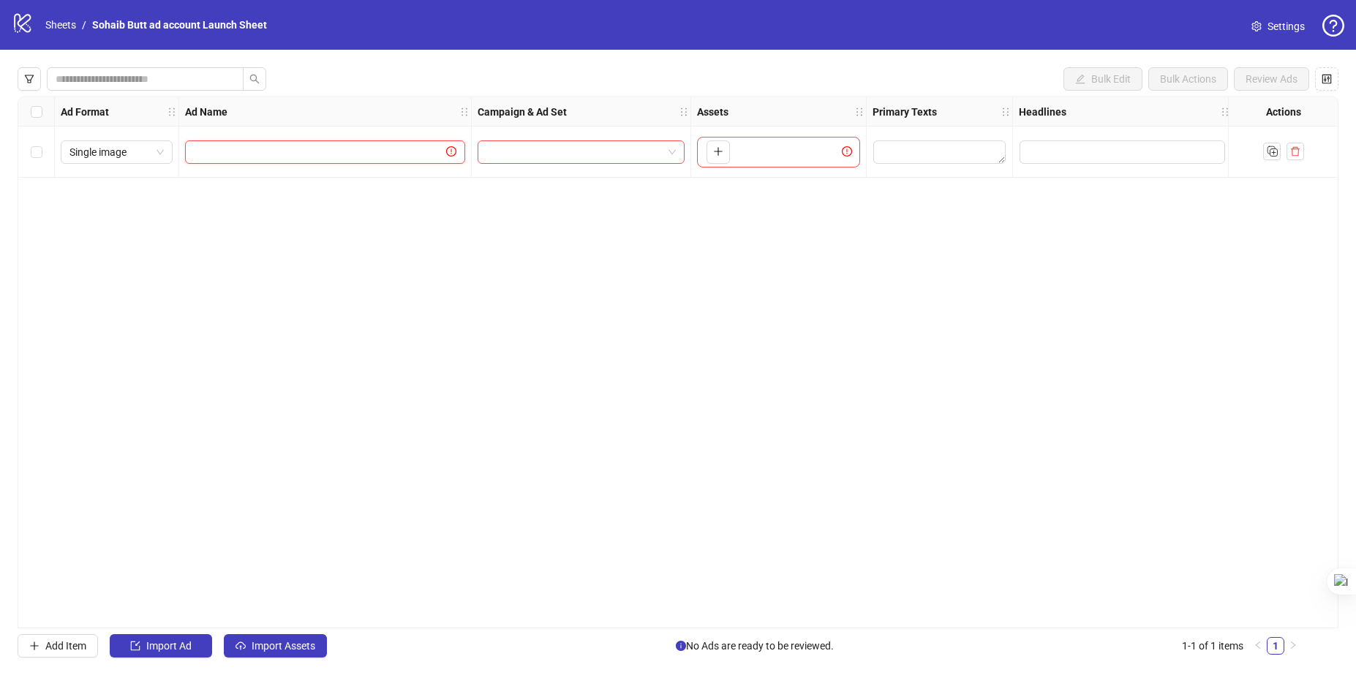
click at [385, 147] on input "text" at bounding box center [318, 152] width 249 height 16
click at [550, 154] on input "search" at bounding box center [574, 152] width 176 height 22
